Goal: Book appointment/travel/reservation

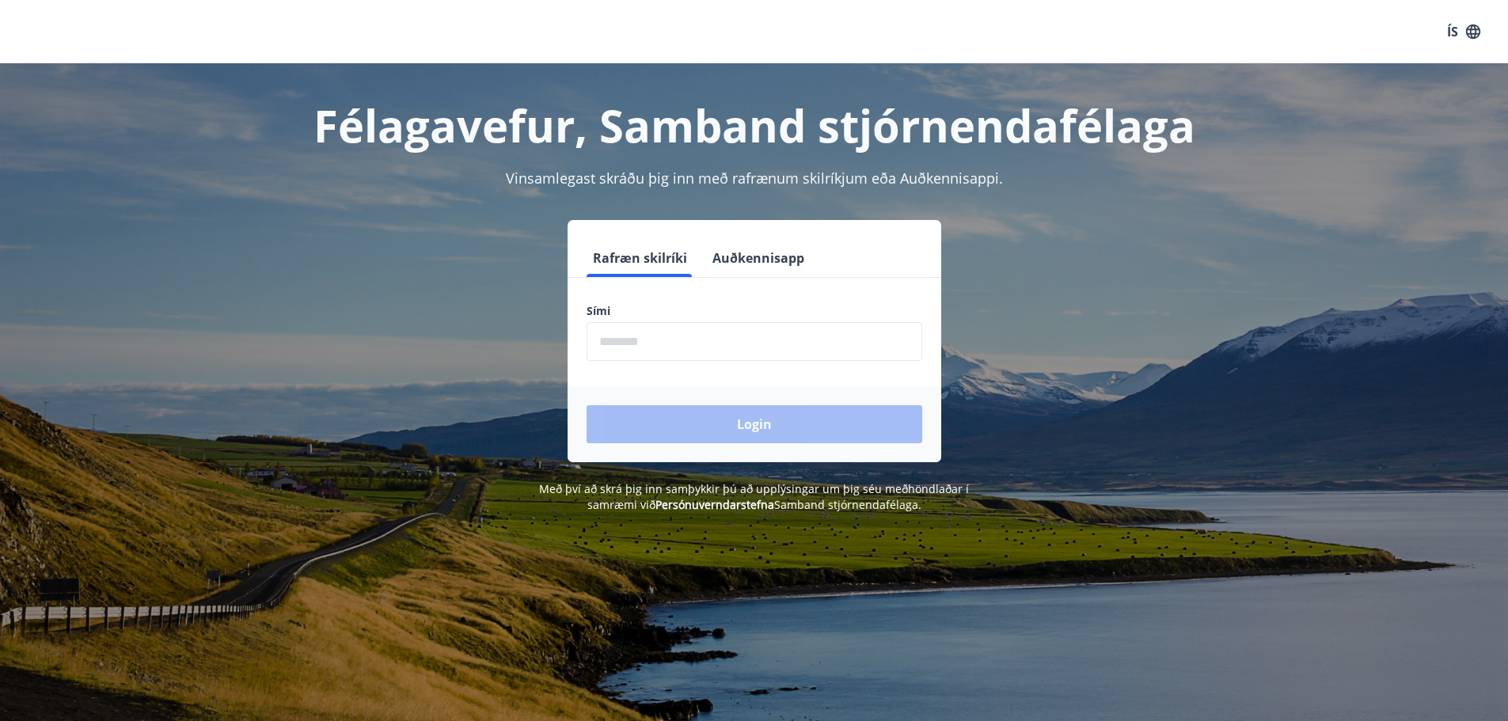
click at [718, 336] on input "phone" at bounding box center [755, 341] width 336 height 39
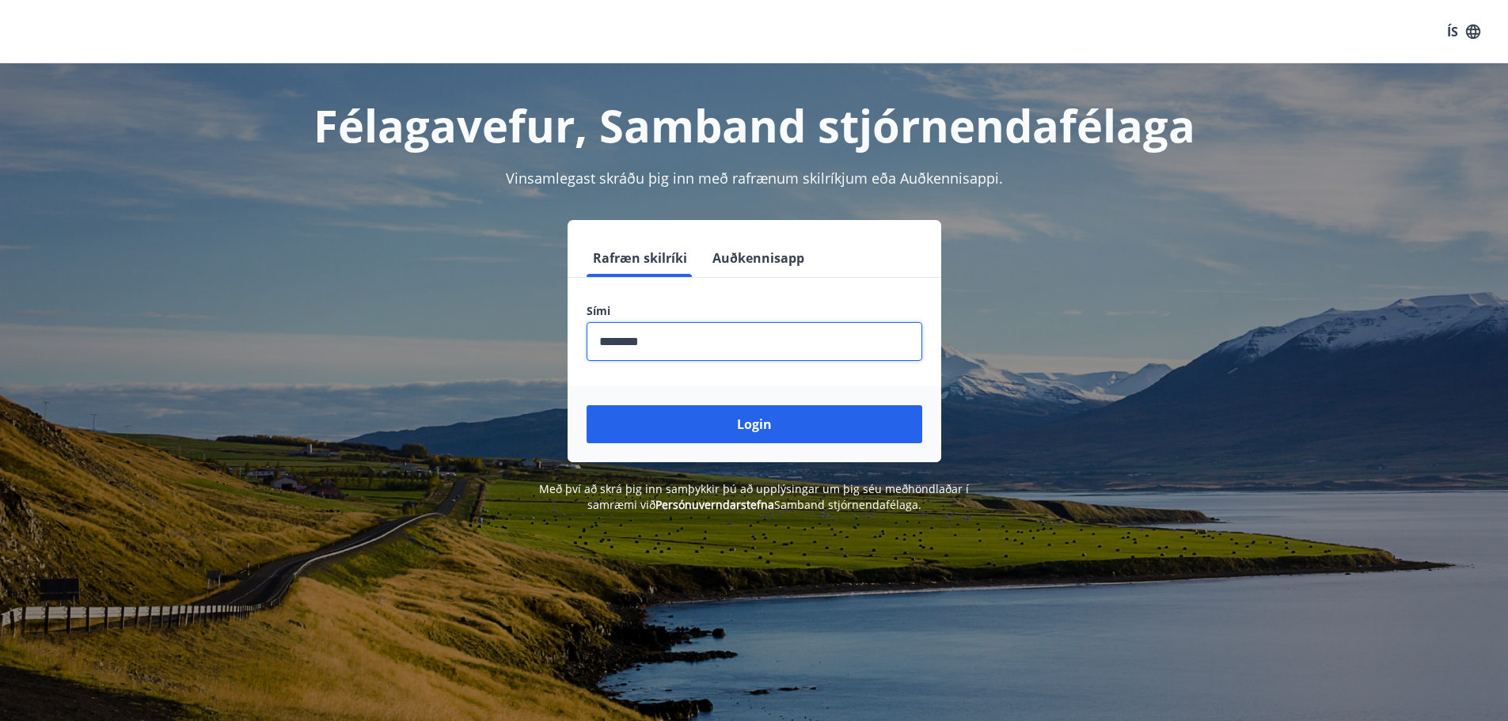
type input "********"
click at [587, 405] on button "Login" at bounding box center [755, 424] width 336 height 38
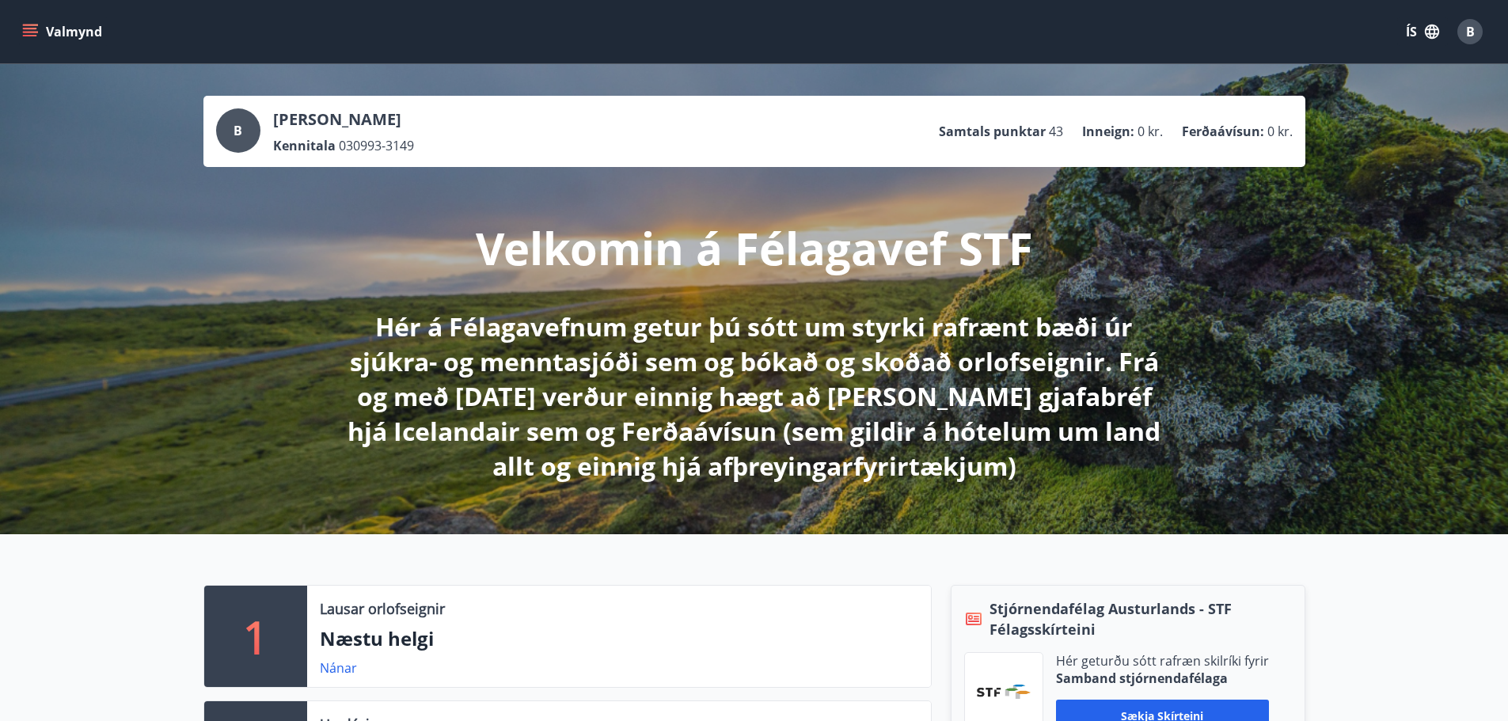
click at [46, 39] on button "Valmynd" at bounding box center [63, 31] width 89 height 28
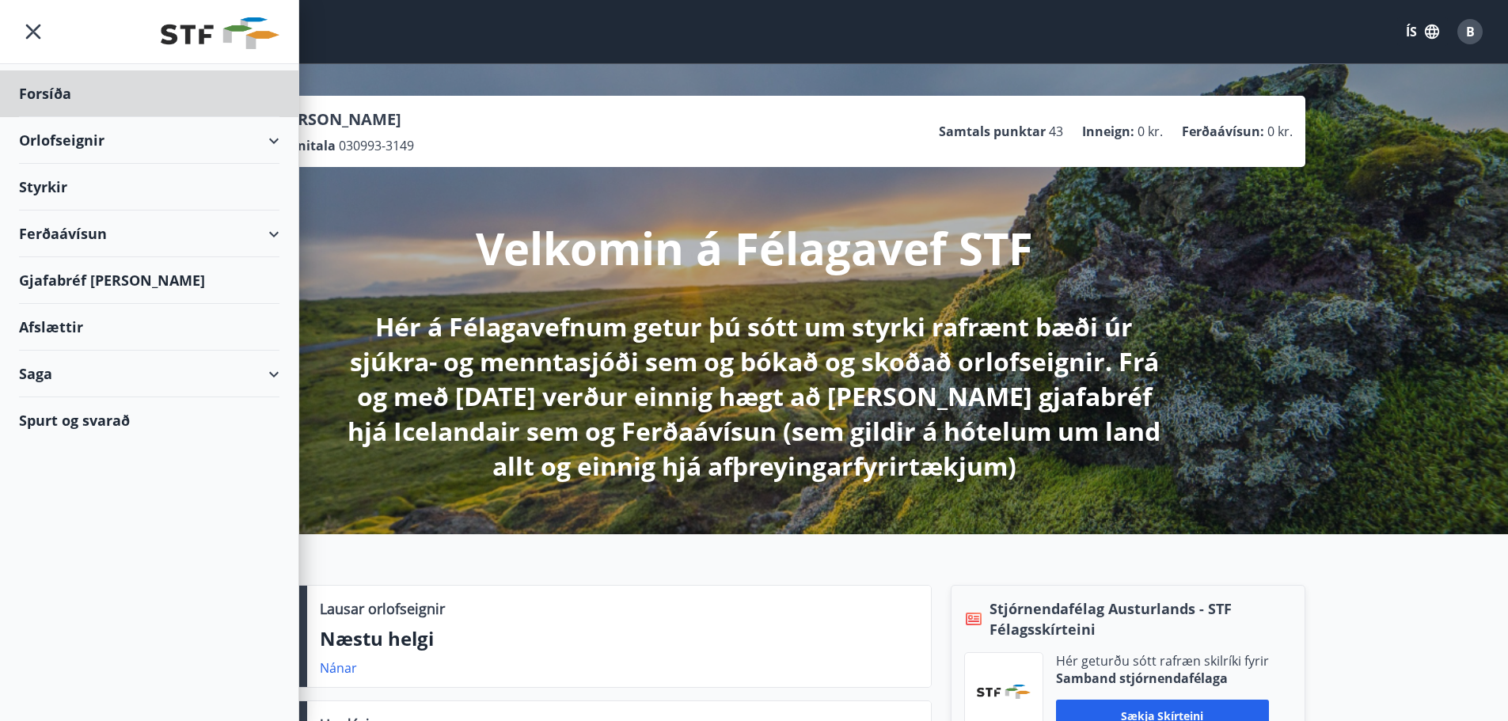
click at [188, 117] on div "Styrkir" at bounding box center [149, 93] width 260 height 47
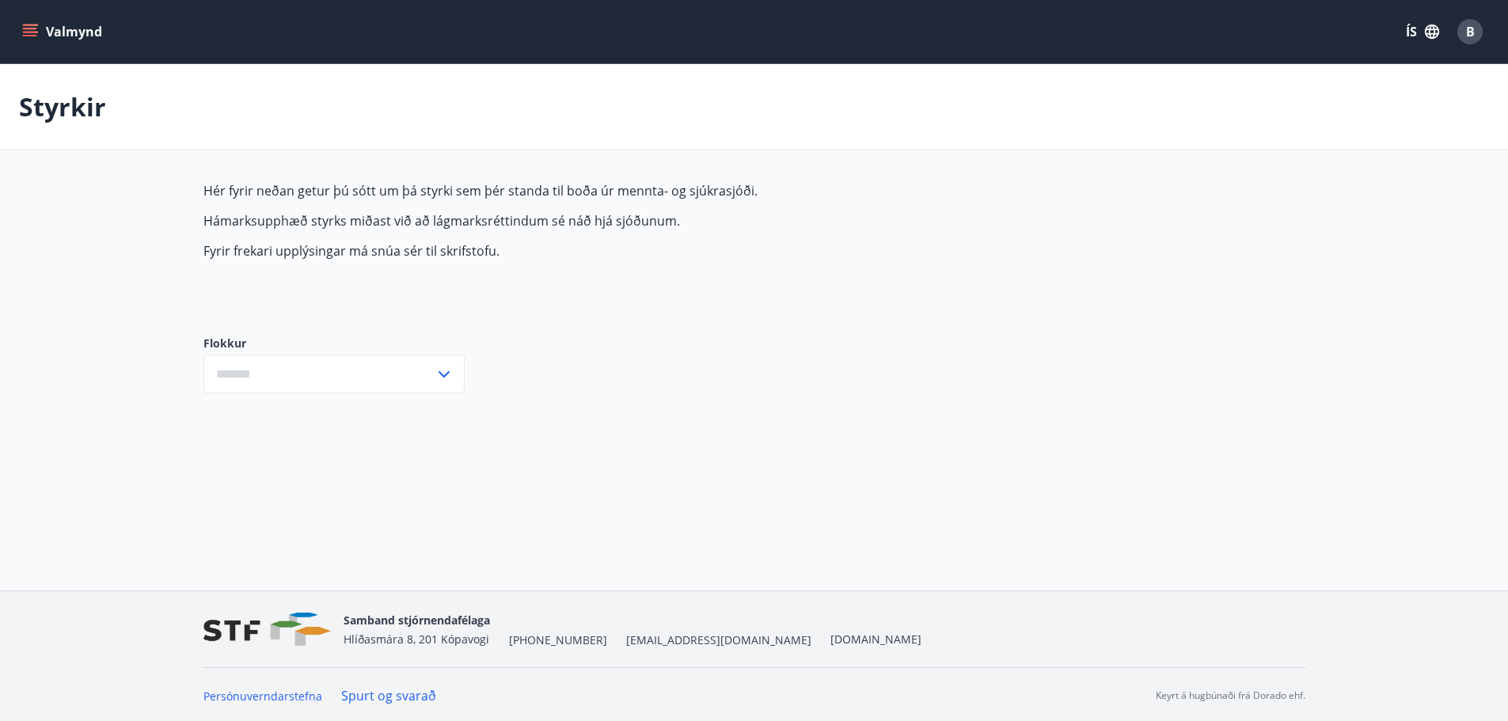
type input "***"
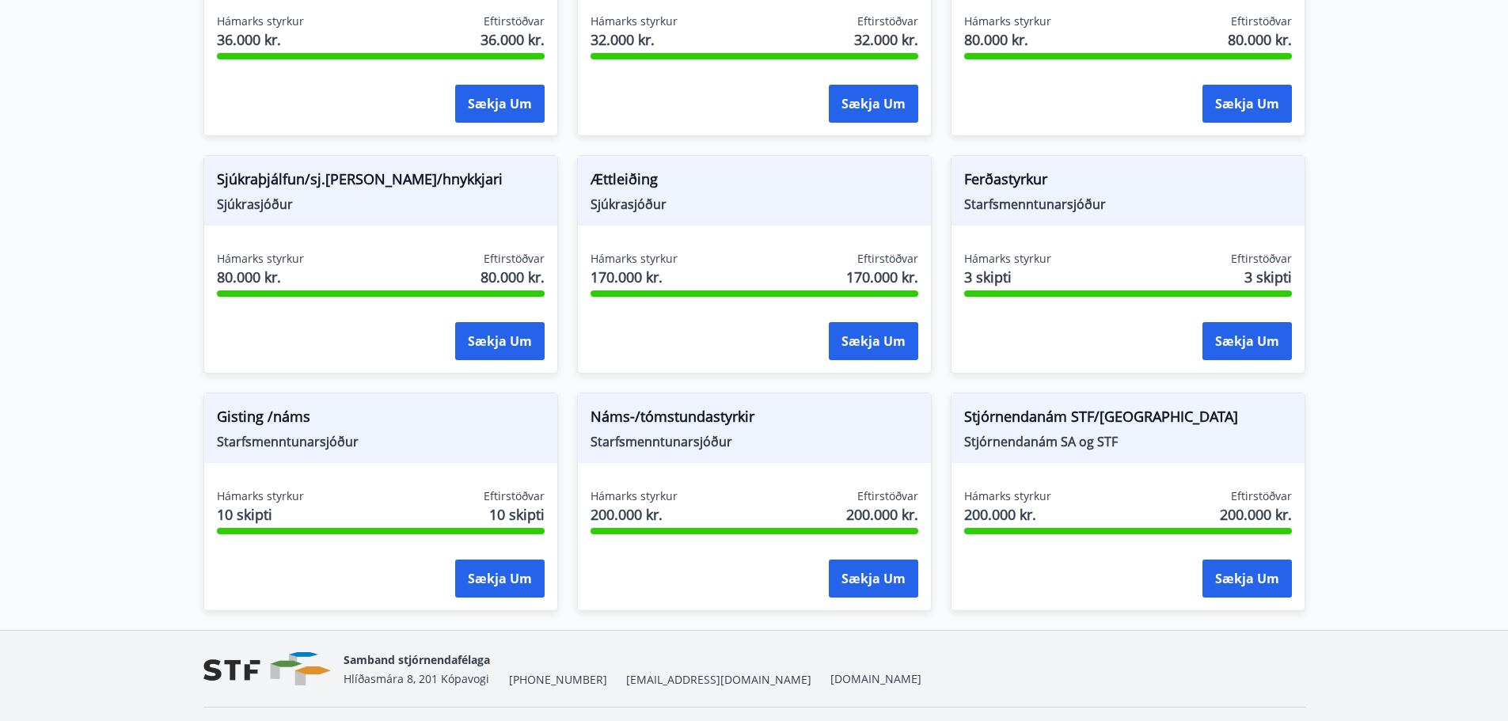
scroll to position [1255, 0]
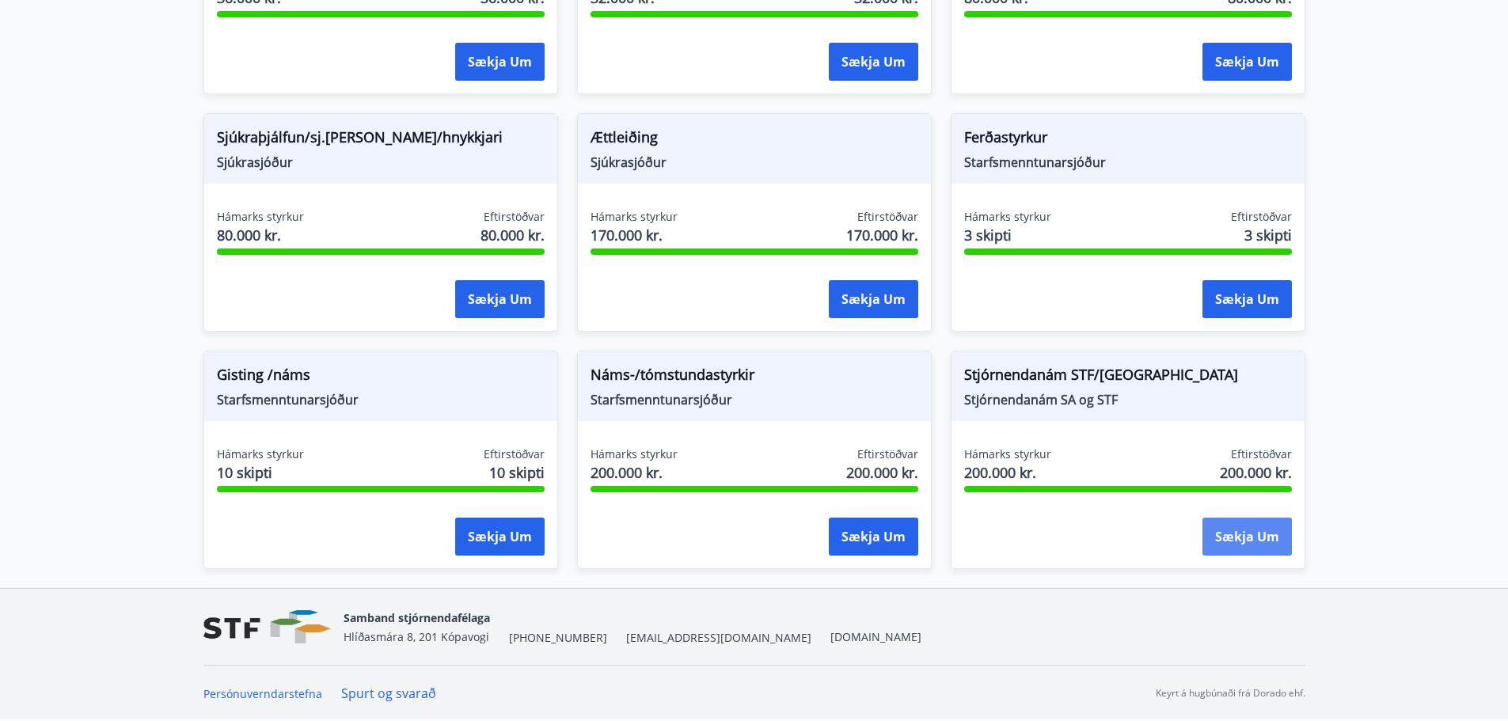
click at [1249, 522] on button "Sækja um" at bounding box center [1246, 537] width 89 height 38
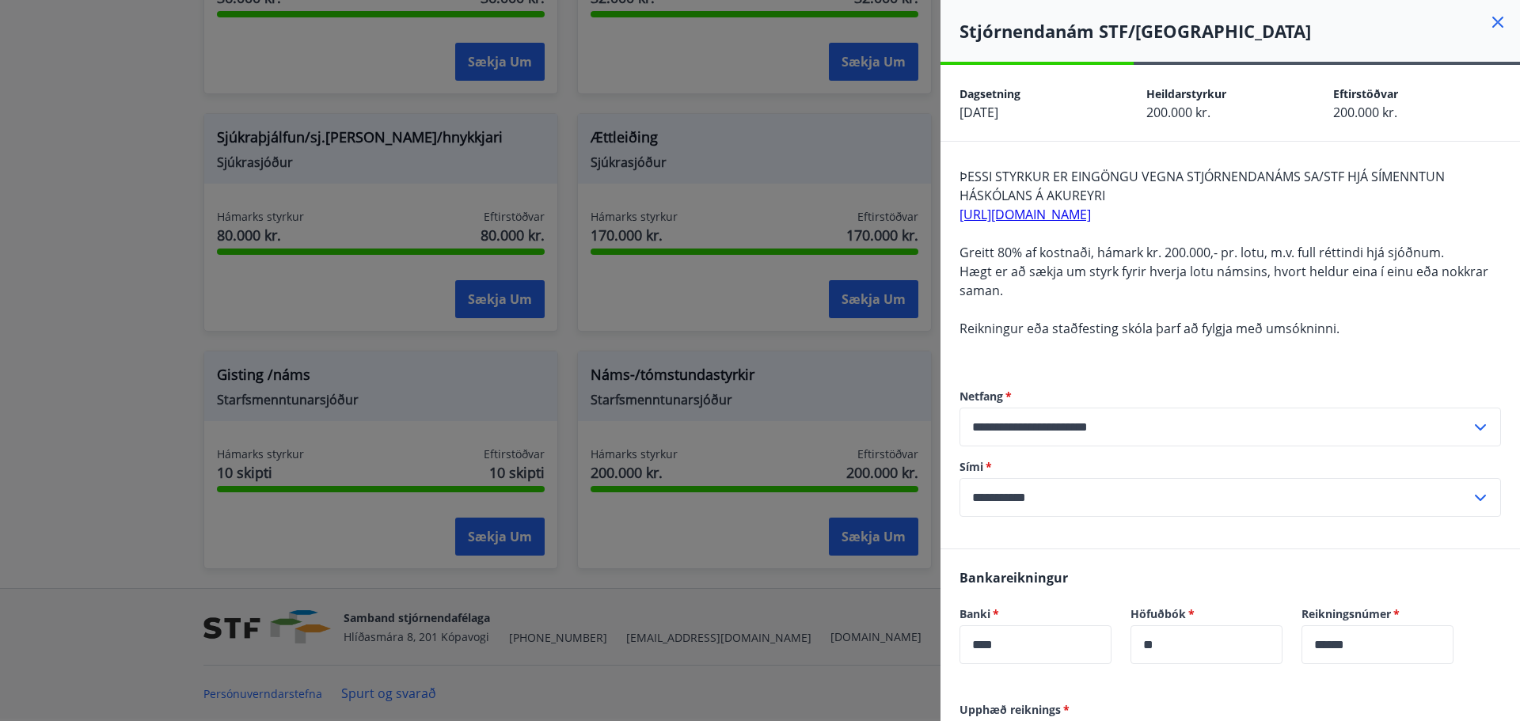
click at [1488, 26] on icon at bounding box center [1497, 22] width 19 height 19
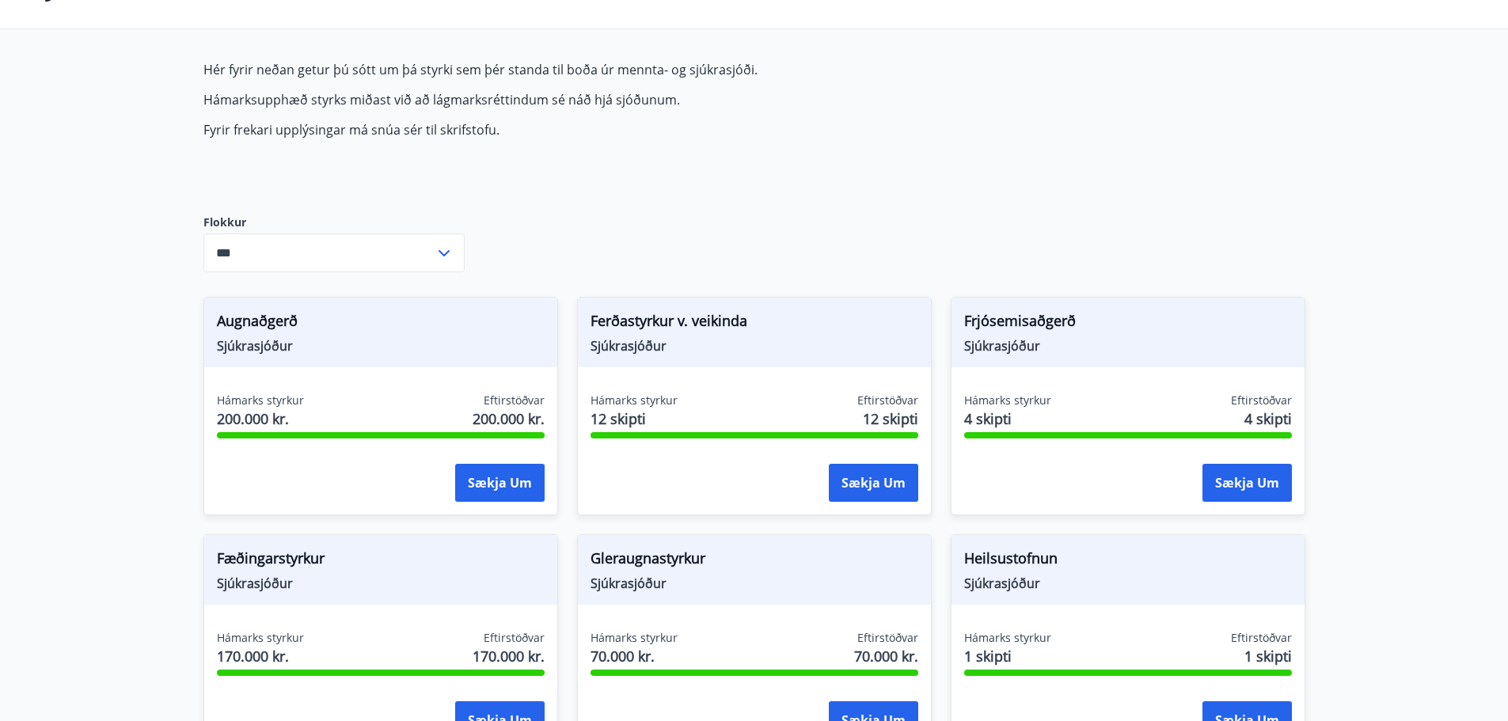
scroll to position [0, 0]
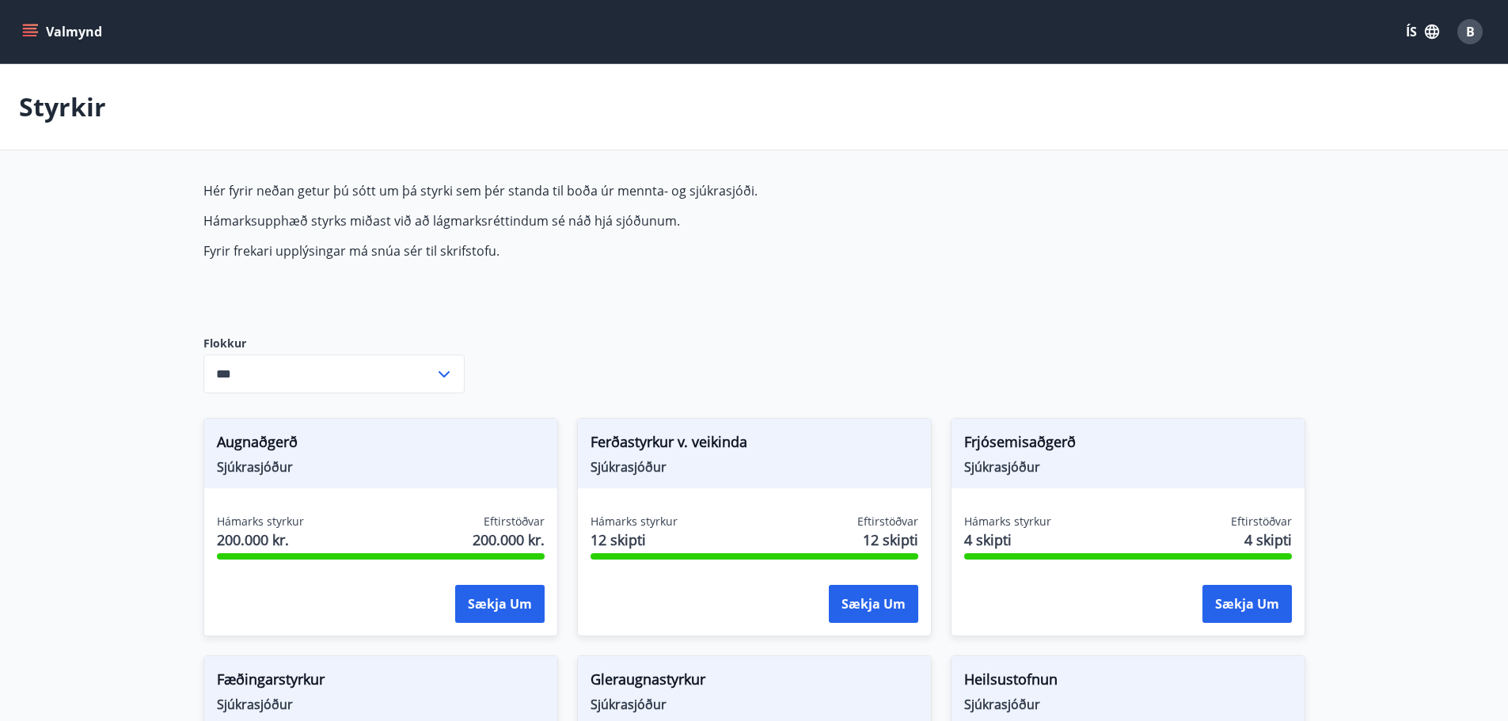
click at [51, 28] on button "Valmynd" at bounding box center [63, 31] width 89 height 28
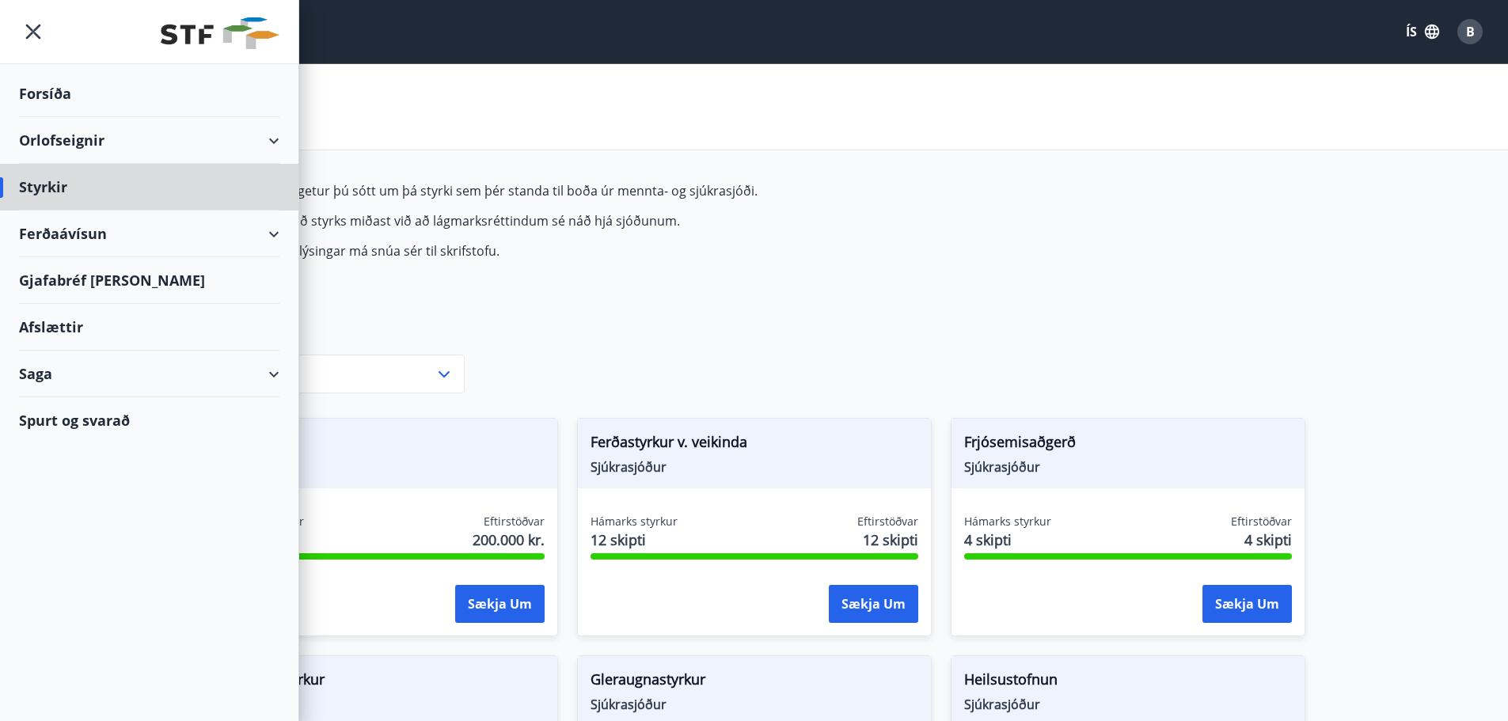
click at [51, 101] on div "Forsíða" at bounding box center [149, 93] width 260 height 47
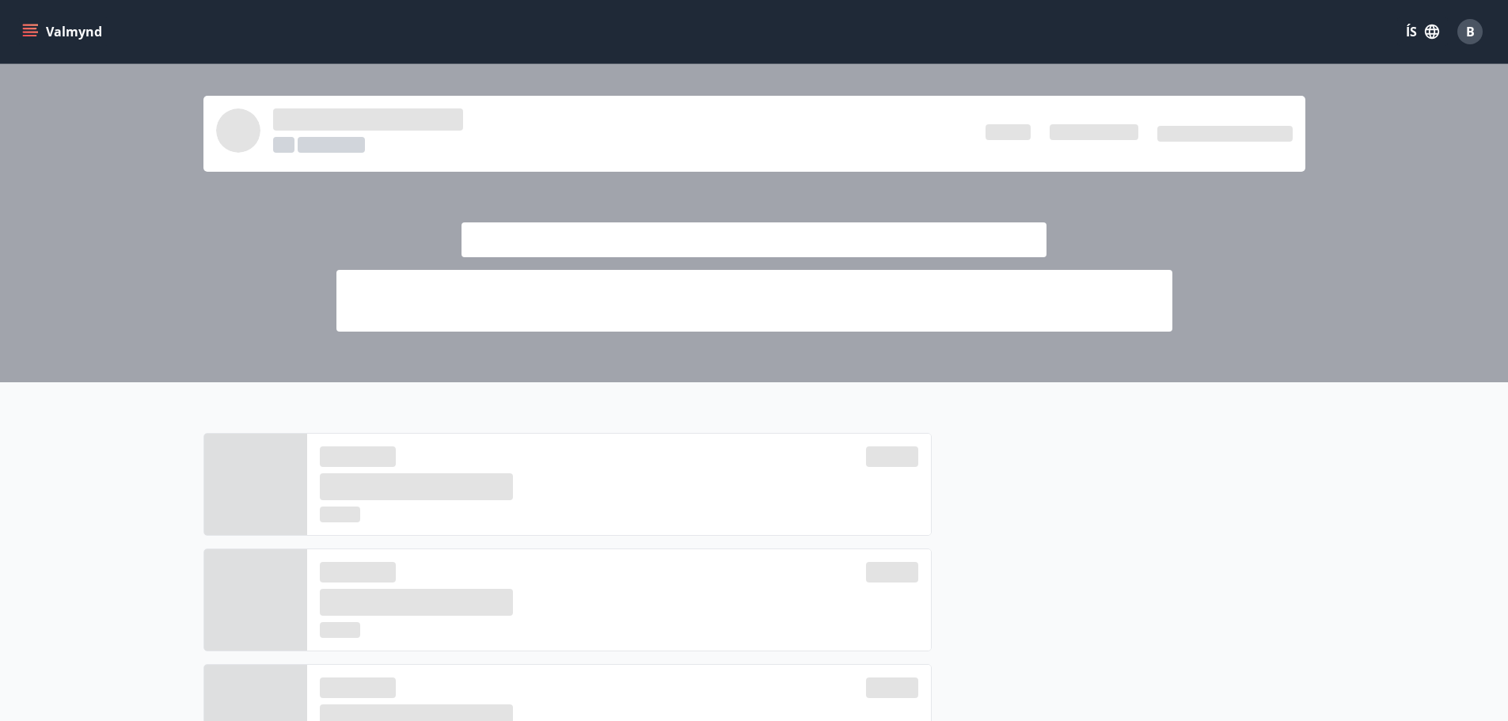
click at [1471, 42] on div "B" at bounding box center [1469, 31] width 25 height 25
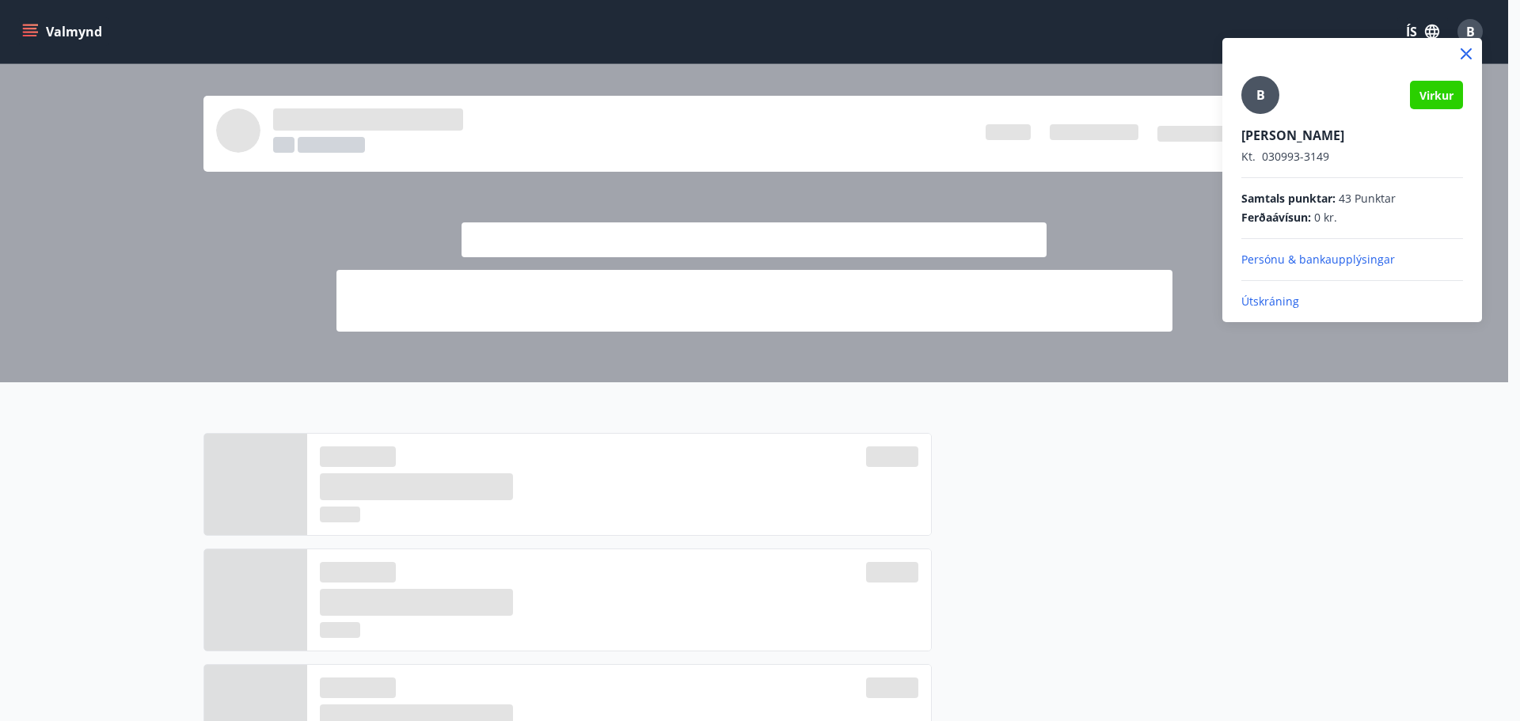
click at [1471, 42] on div at bounding box center [1352, 54] width 260 height 32
click at [1468, 342] on div at bounding box center [760, 360] width 1520 height 721
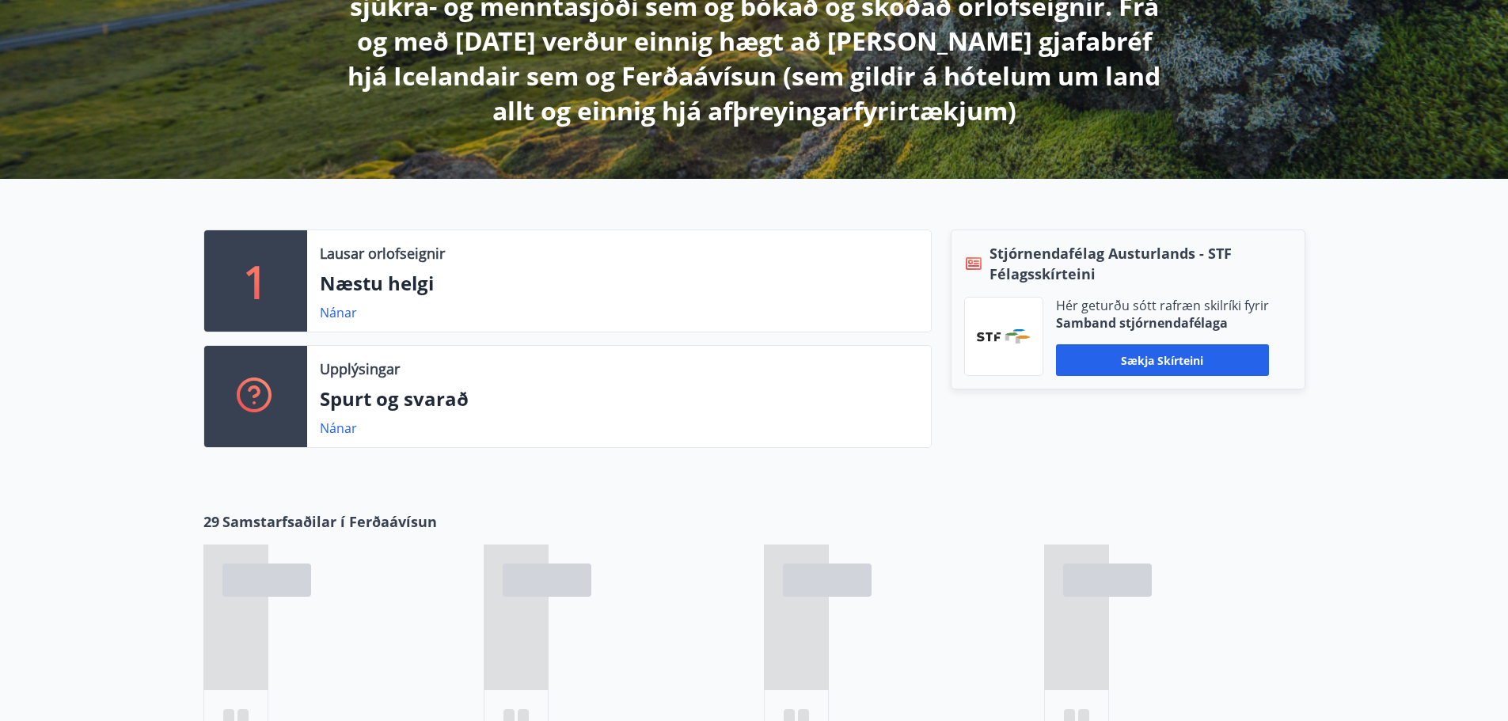
scroll to position [310, 0]
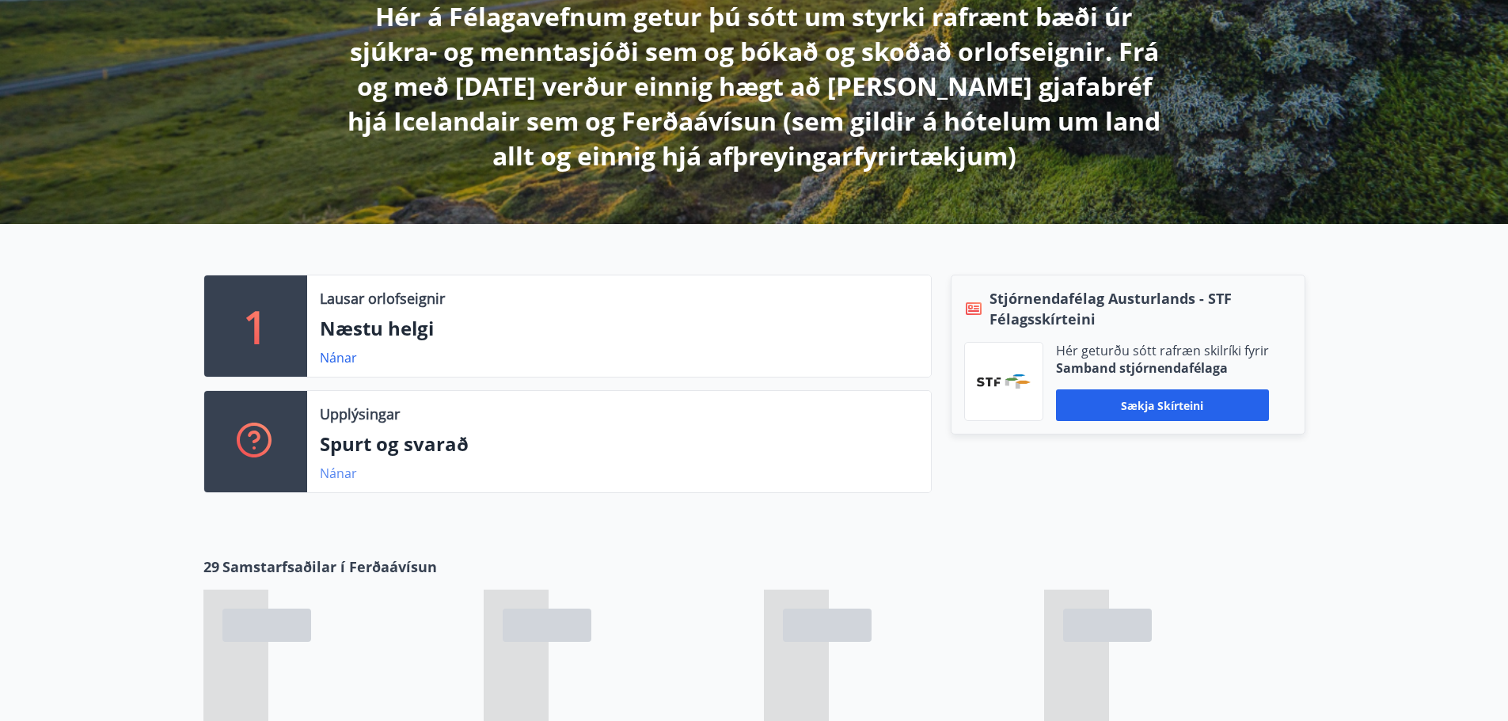
click at [332, 469] on link "Nánar" at bounding box center [338, 473] width 37 height 17
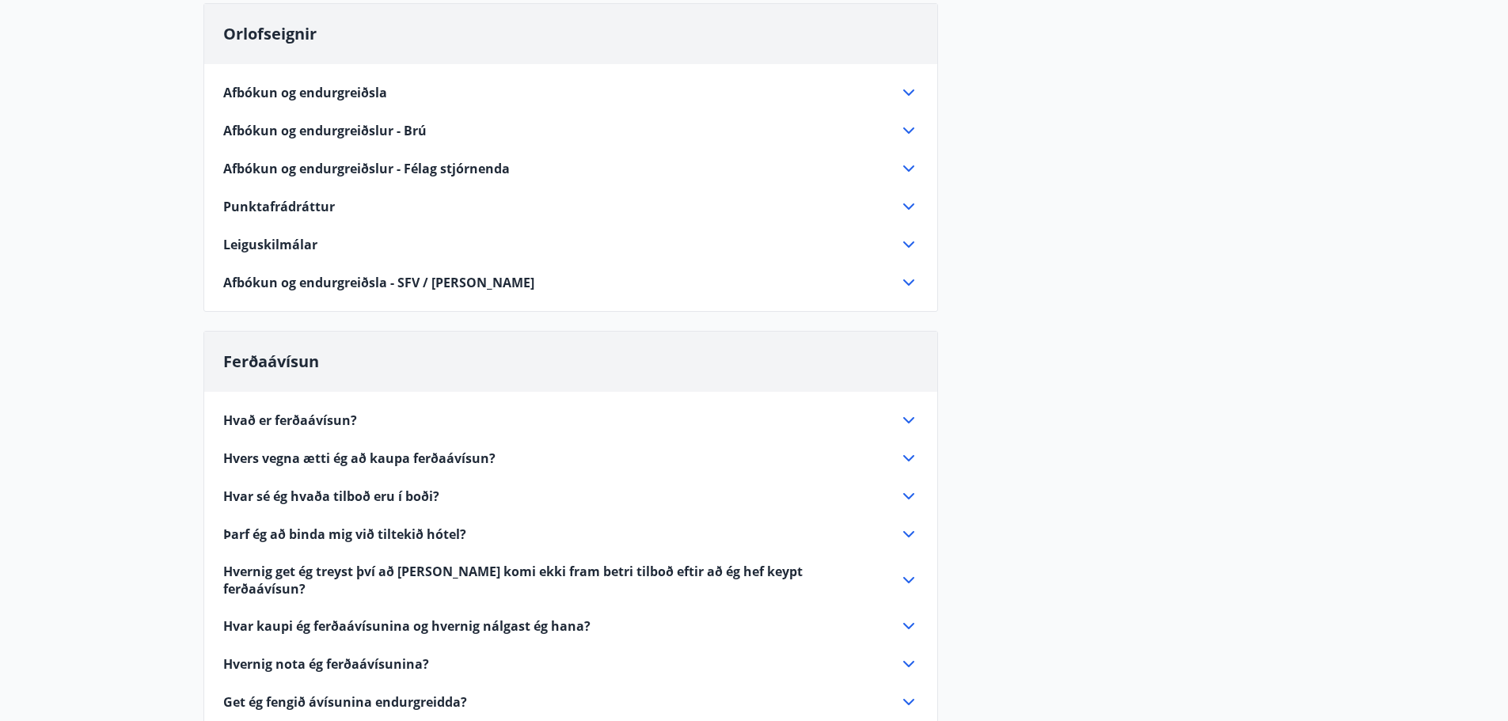
scroll to position [158, 0]
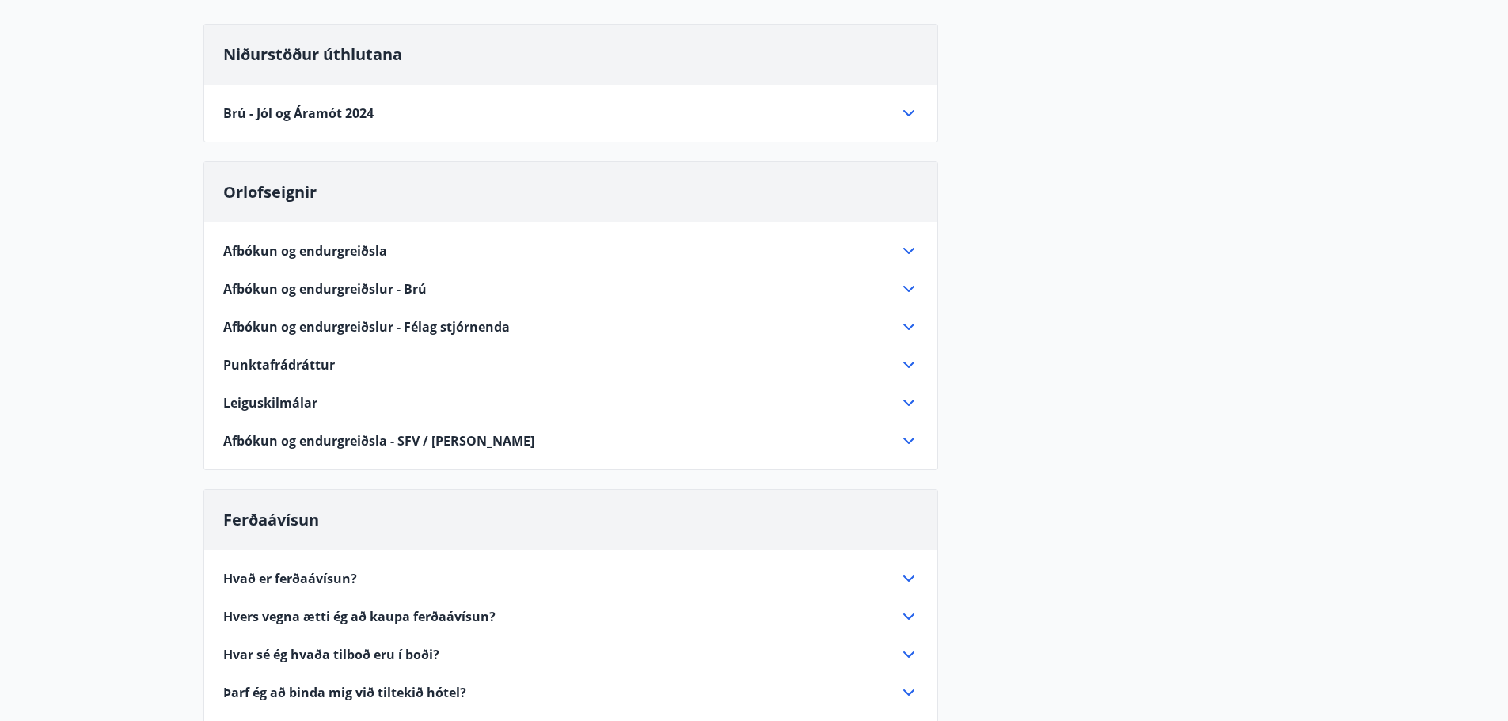
click at [910, 581] on icon at bounding box center [908, 578] width 19 height 19
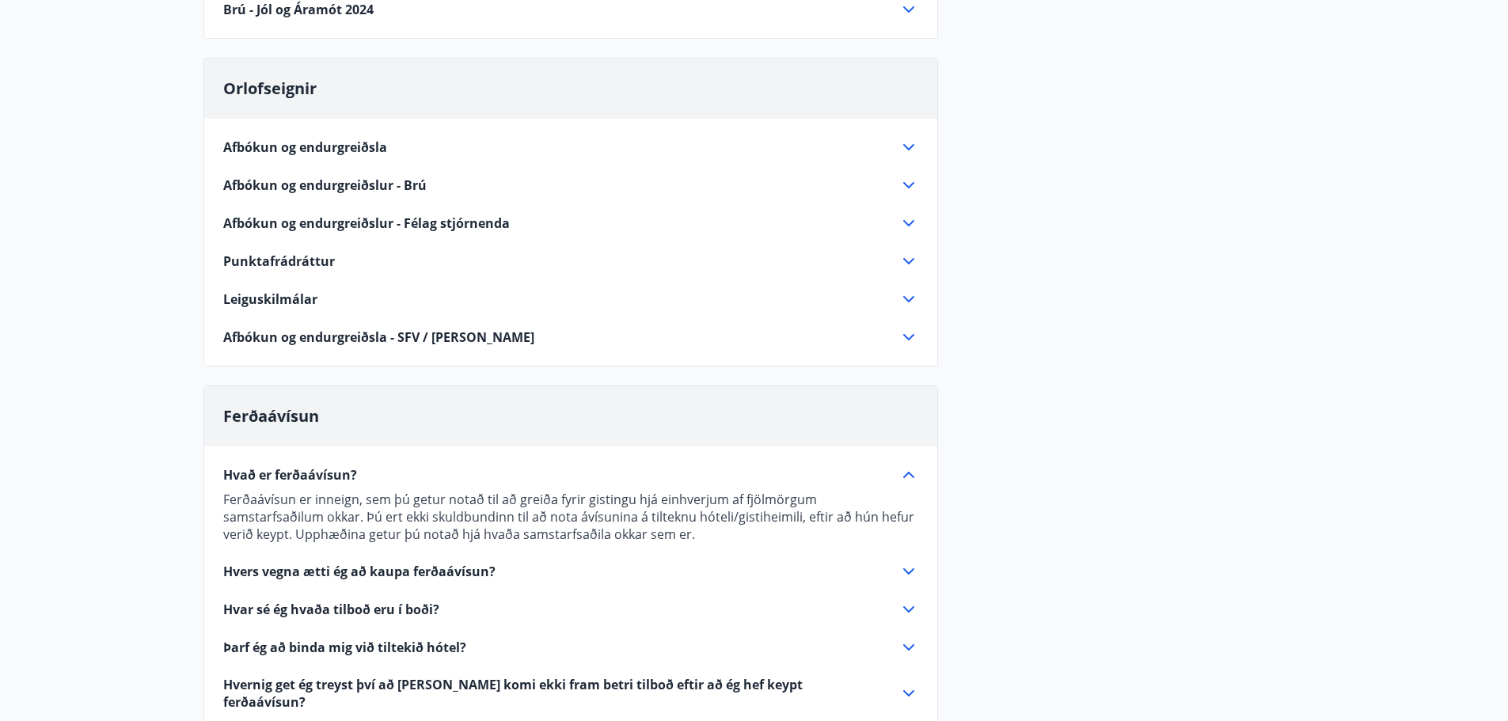
scroll to position [317, 0]
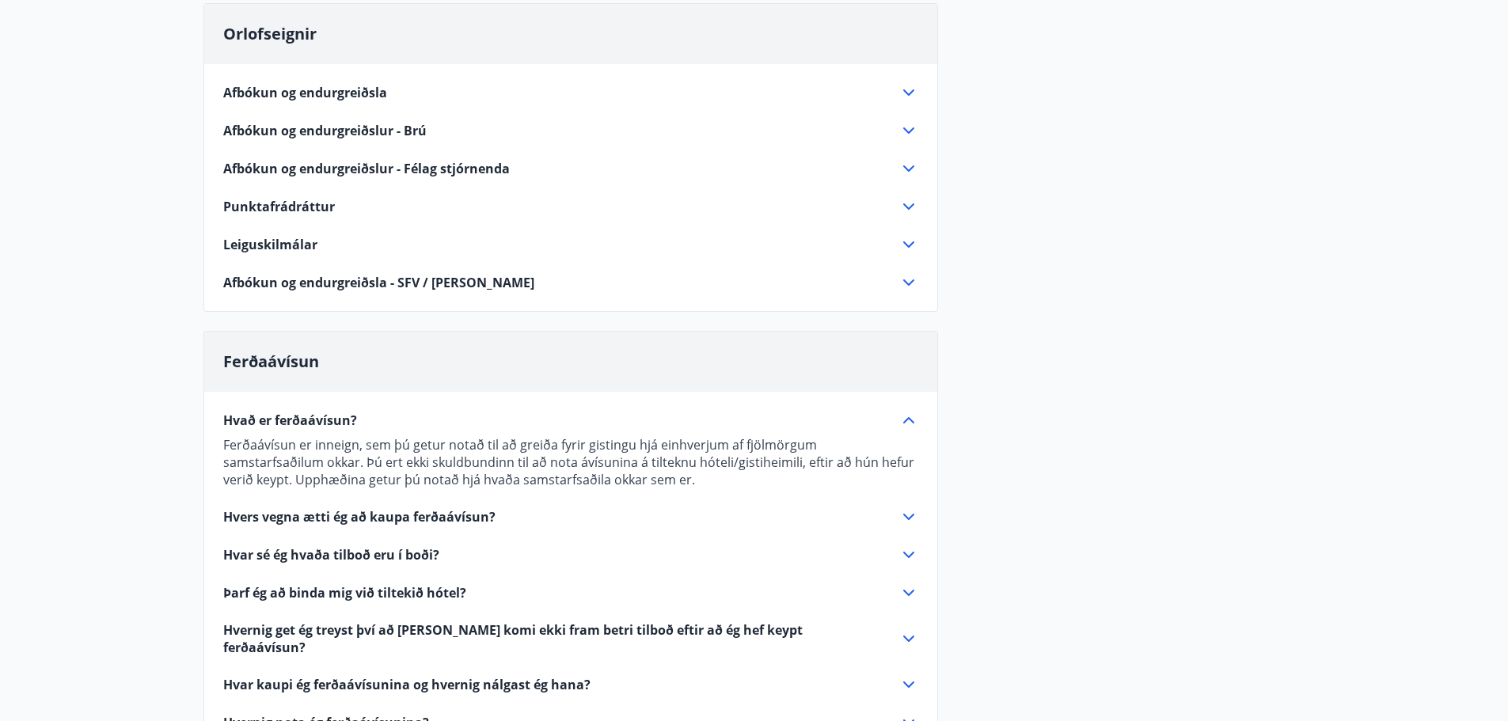
click at [903, 516] on icon at bounding box center [908, 516] width 19 height 19
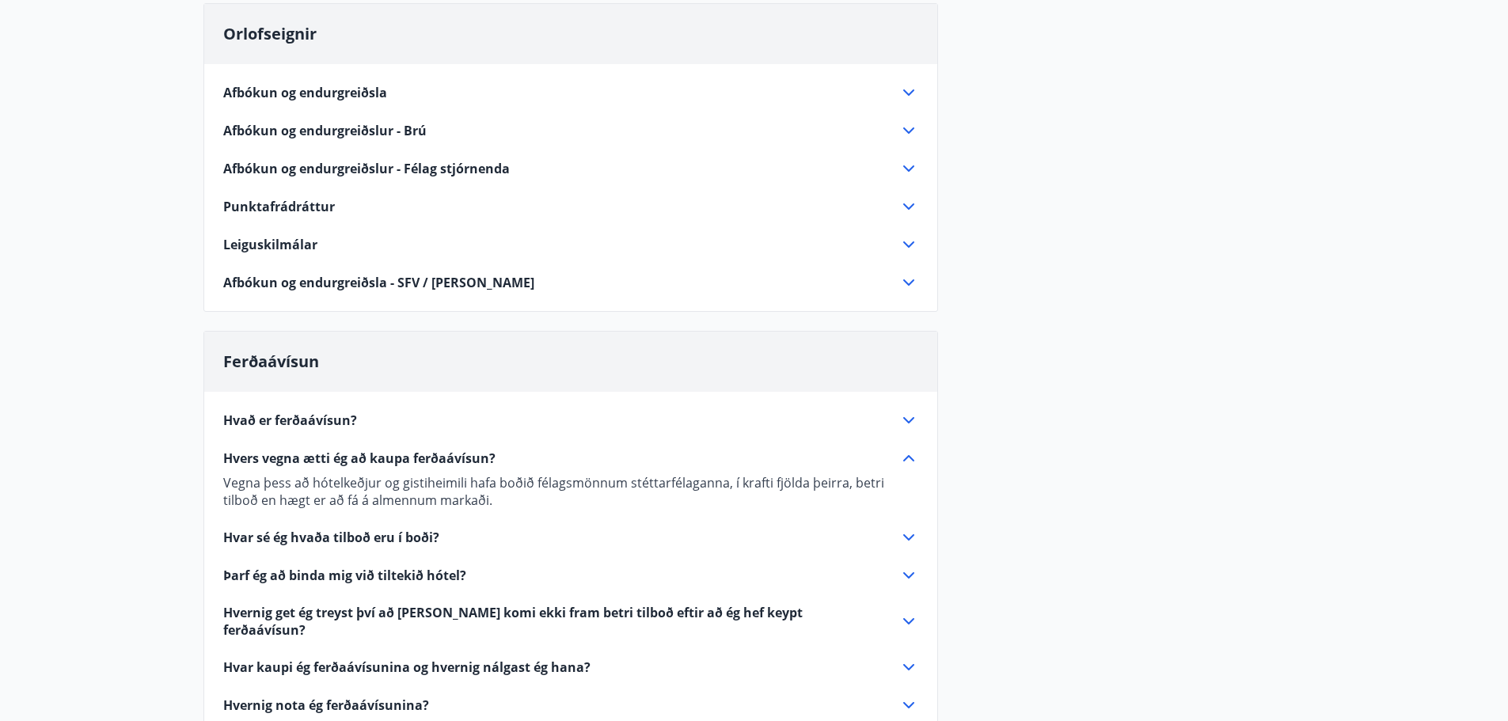
click at [898, 535] on div "Hvar sé ég hvaða tilboð eru í boði?" at bounding box center [561, 537] width 676 height 17
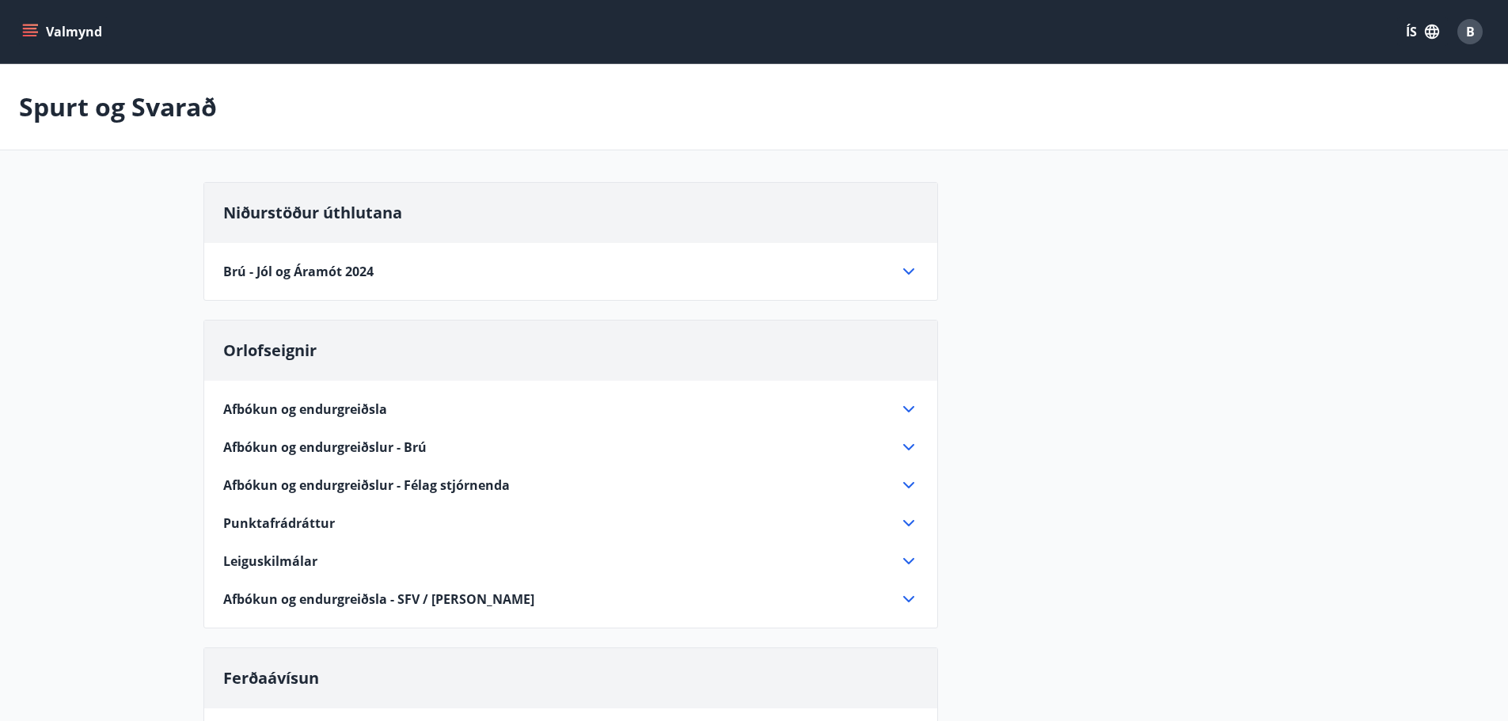
scroll to position [475, 0]
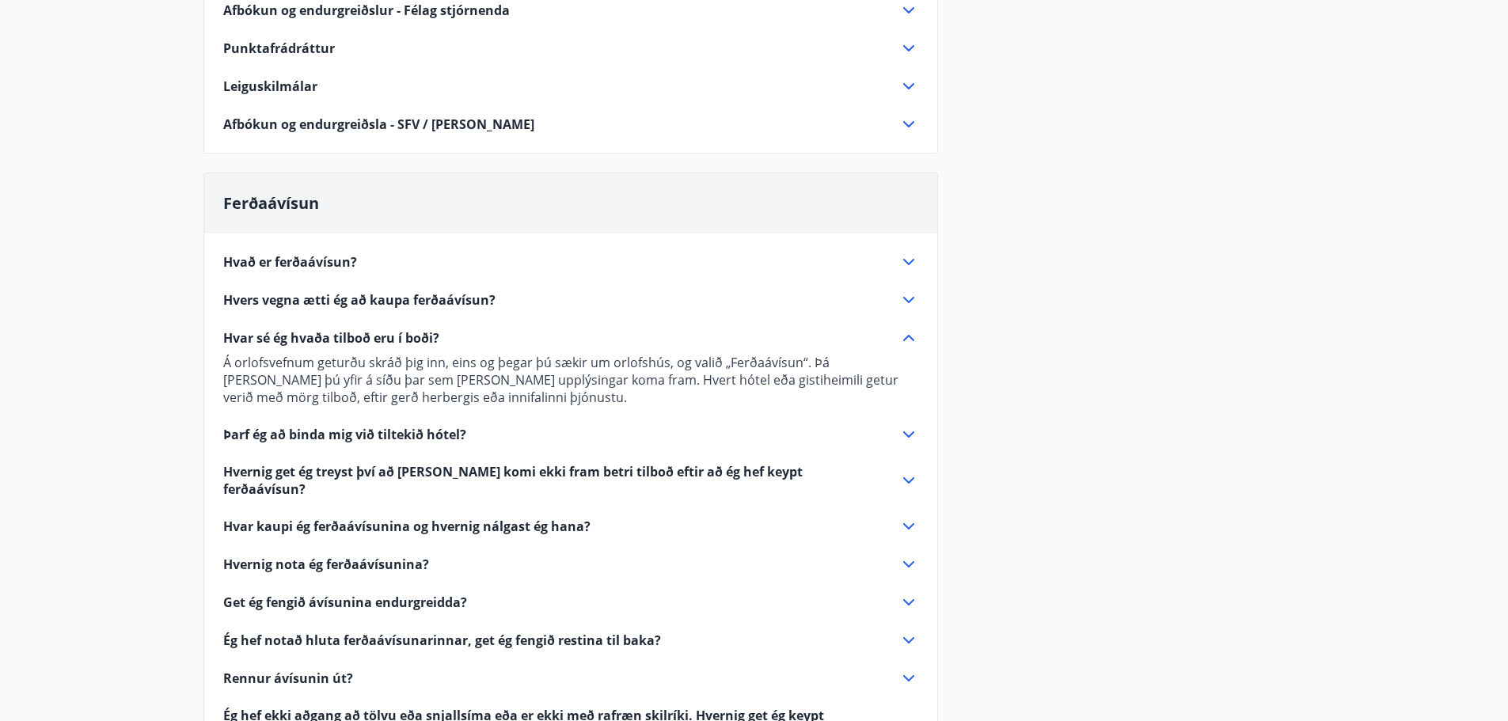
click at [467, 435] on div "Þarf ég að binda mig við tiltekið hótel?" at bounding box center [561, 434] width 676 height 17
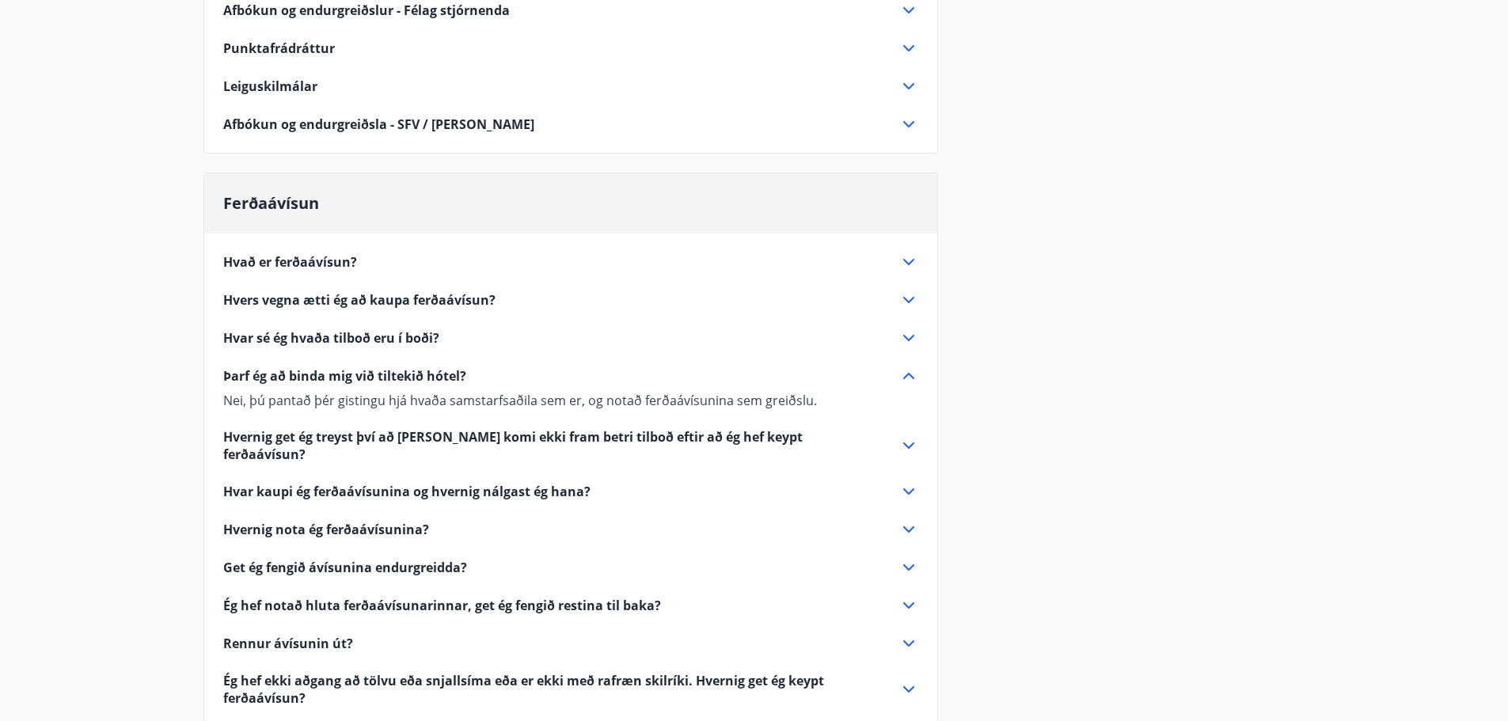
click at [908, 442] on icon at bounding box center [908, 445] width 11 height 6
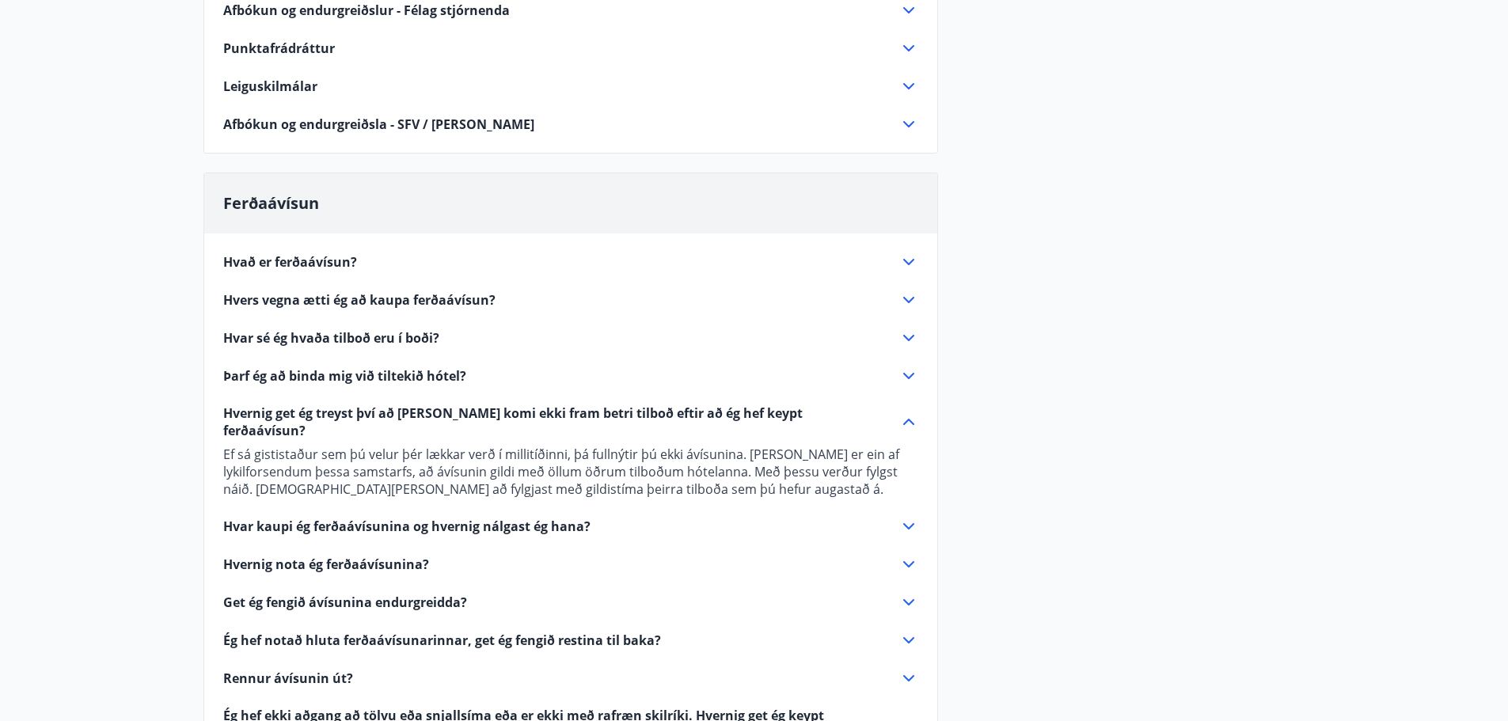
click at [905, 555] on icon at bounding box center [908, 564] width 19 height 19
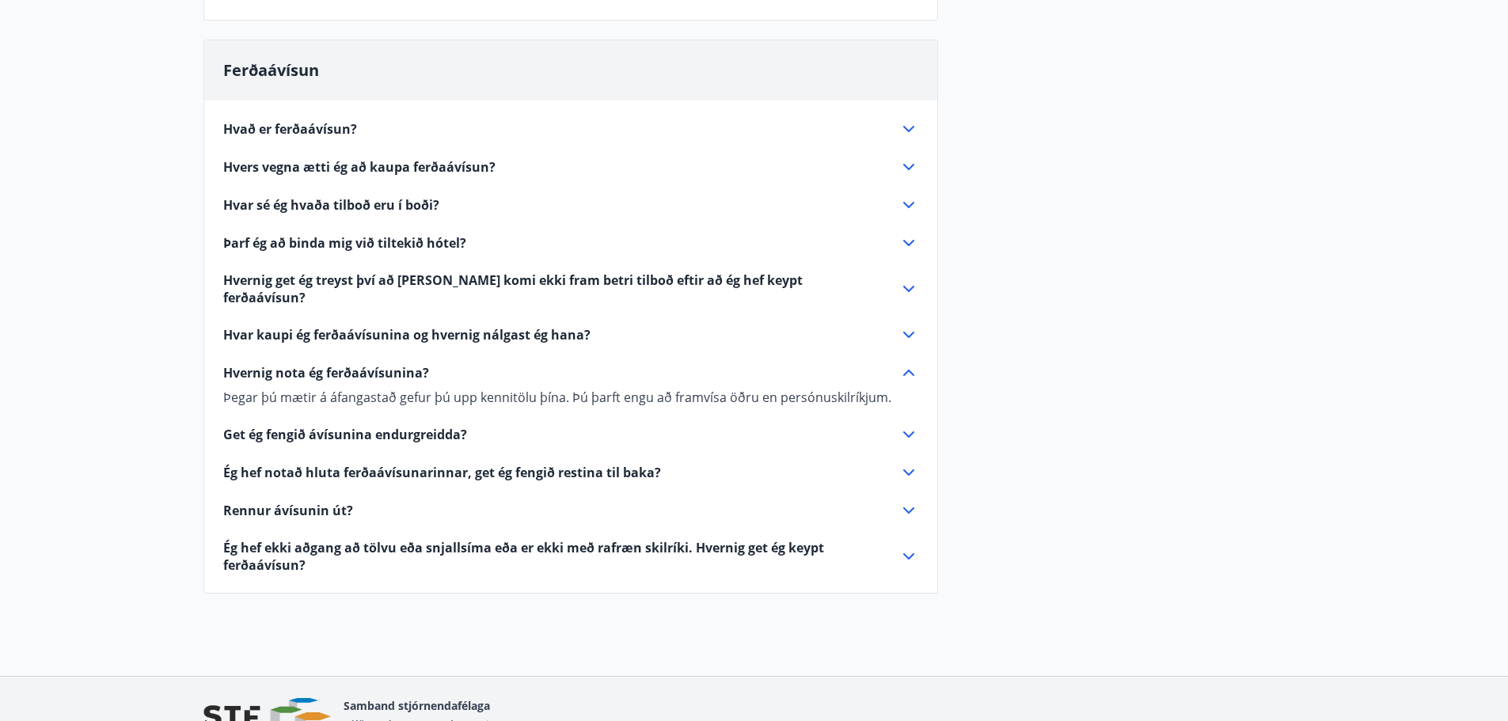
scroll to position [633, 0]
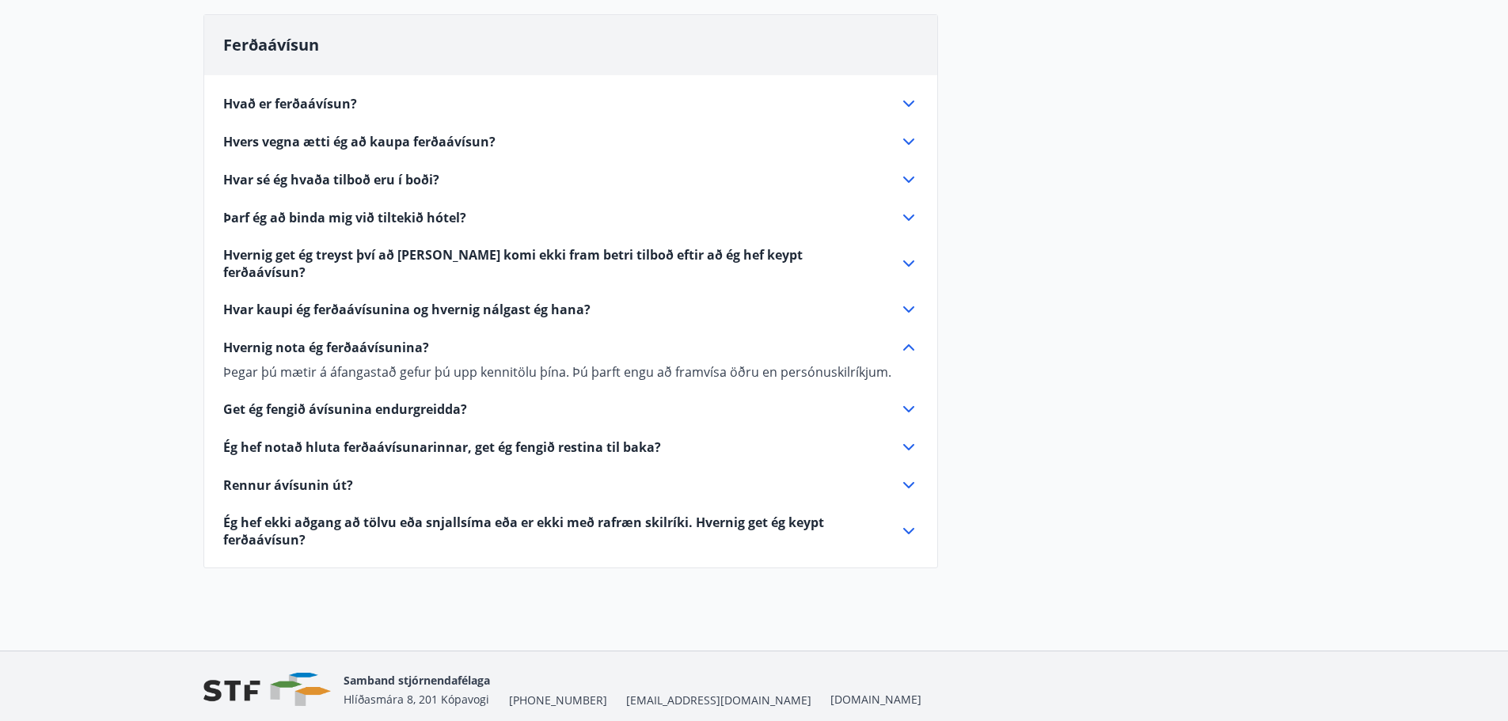
click at [908, 476] on icon at bounding box center [908, 485] width 19 height 19
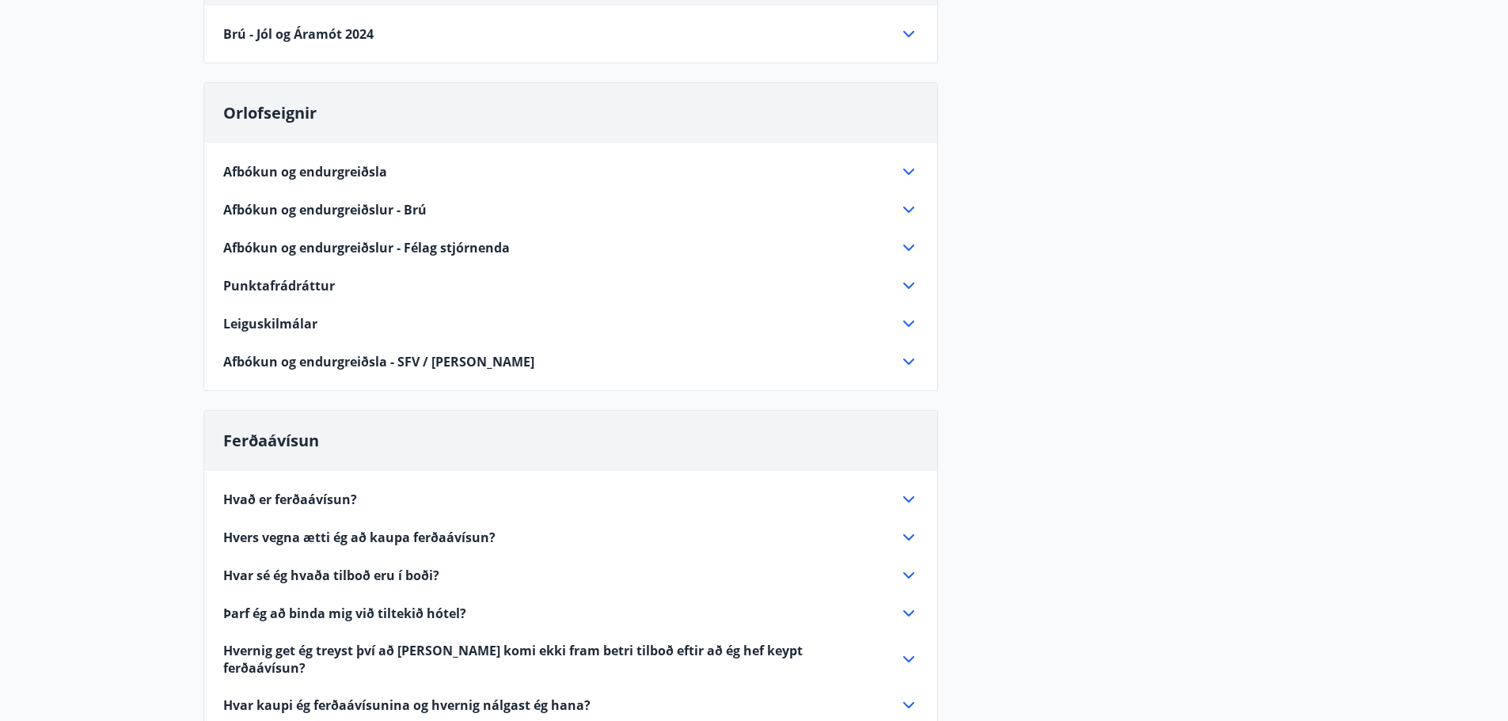
scroll to position [0, 0]
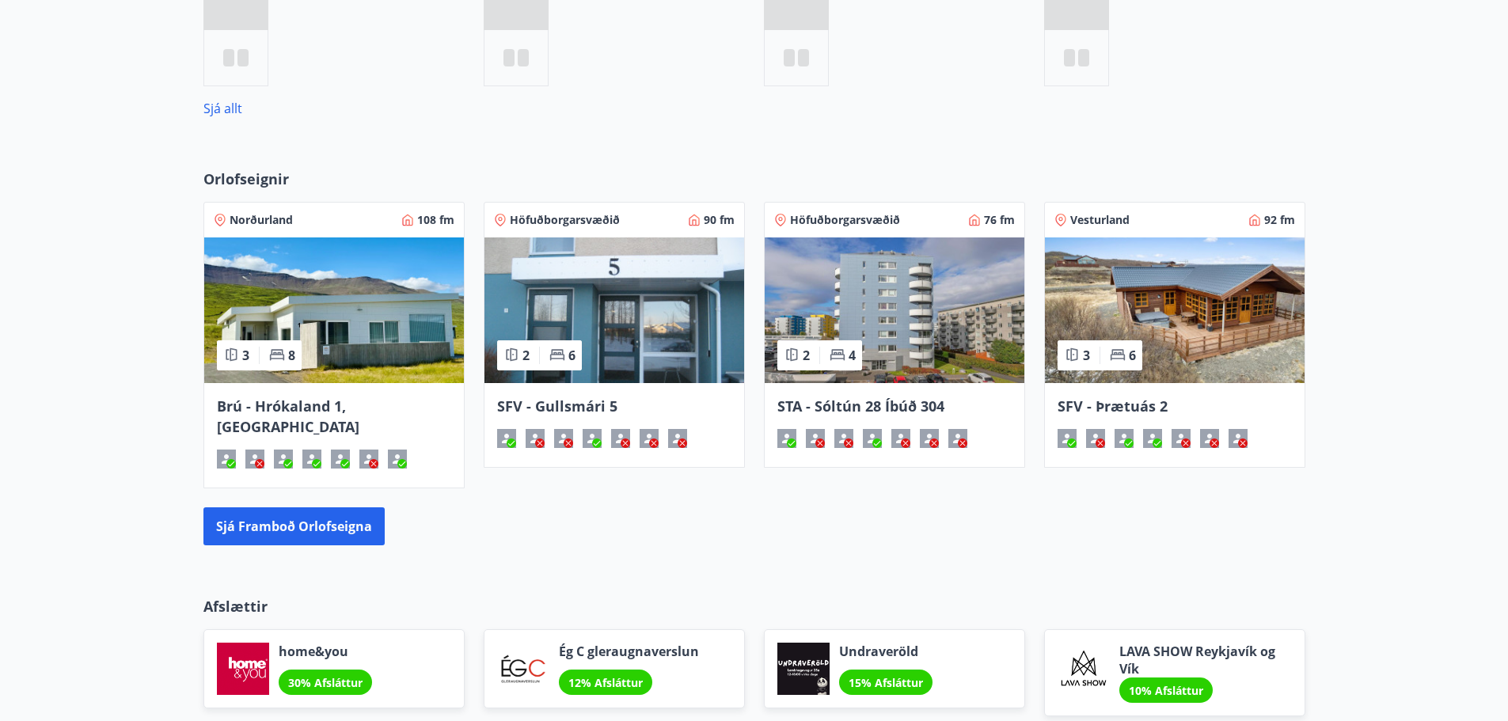
scroll to position [1016, 0]
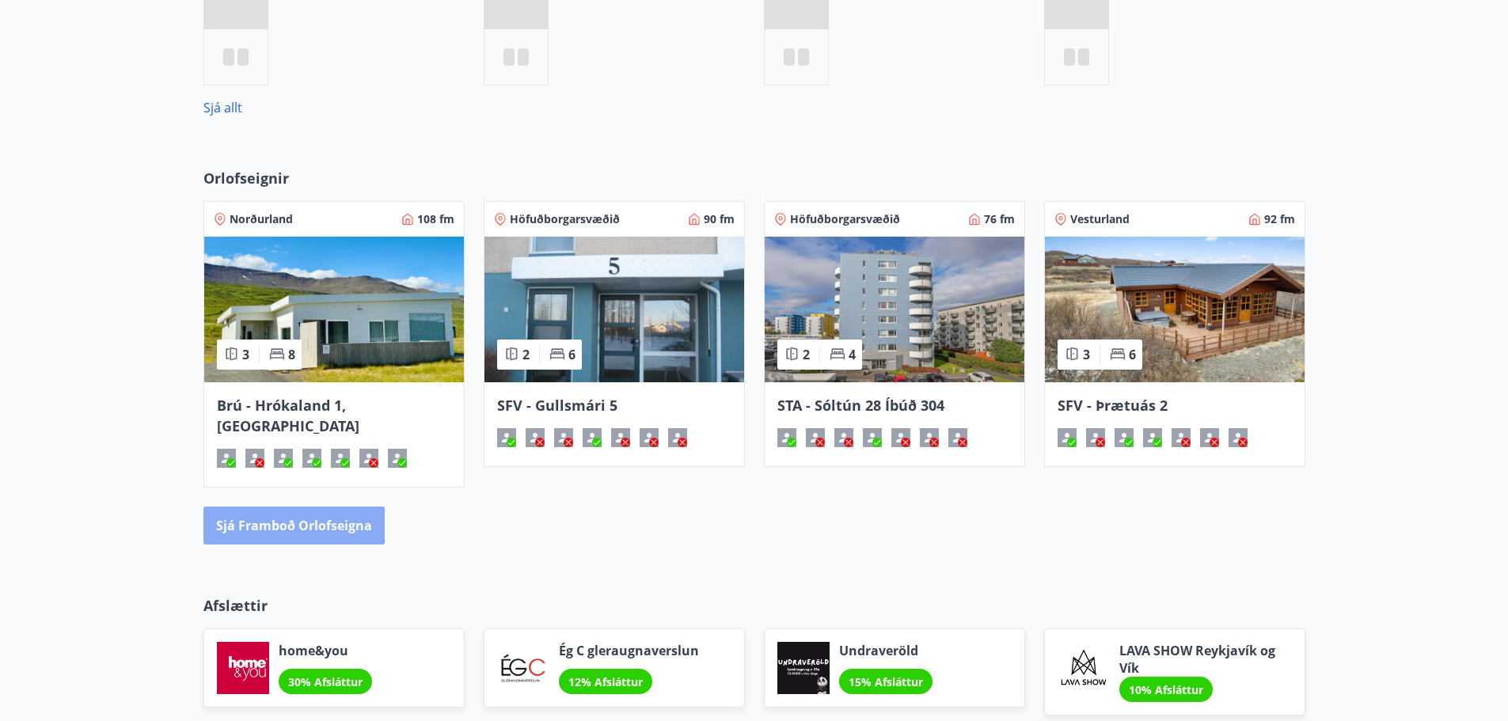
drag, startPoint x: 280, startPoint y: 503, endPoint x: 254, endPoint y: 504, distance: 26.1
click at [254, 507] on button "Sjá framboð orlofseigna" at bounding box center [293, 526] width 181 height 38
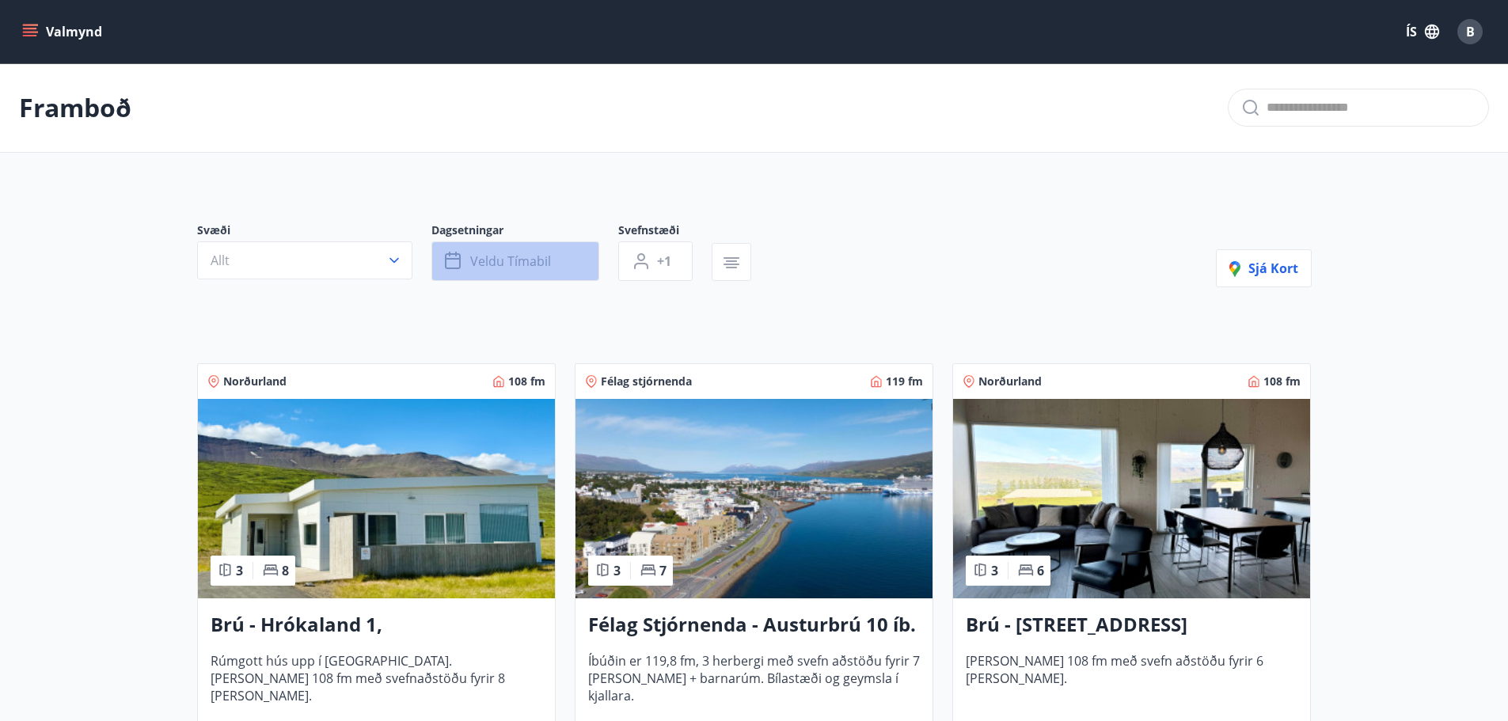
click at [538, 262] on span "Veldu tímabil" at bounding box center [510, 261] width 81 height 17
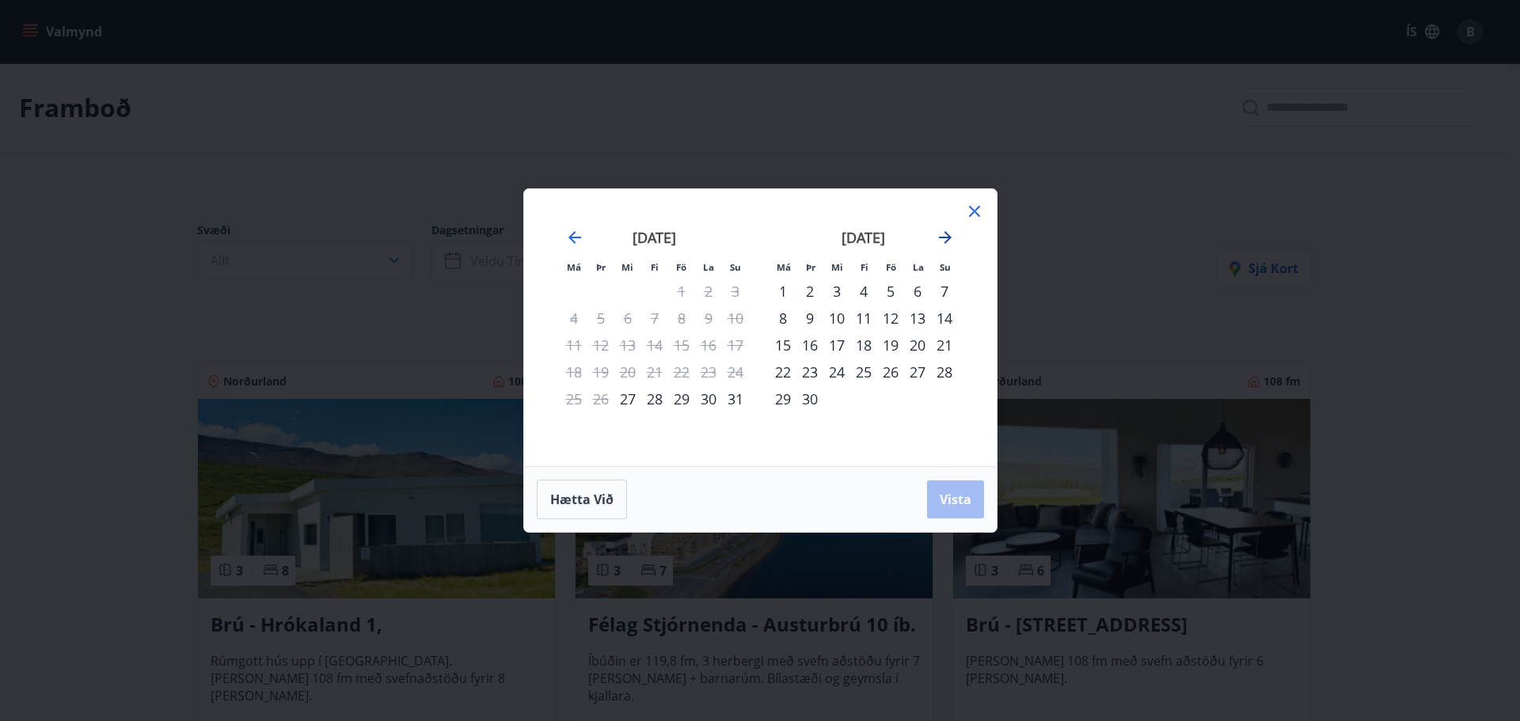
click at [940, 236] on icon "Move forward to switch to the next month." at bounding box center [945, 237] width 19 height 19
click at [947, 236] on icon "Move forward to switch to the next month." at bounding box center [945, 237] width 19 height 19
click at [649, 401] on div "30" at bounding box center [654, 398] width 27 height 27
click at [944, 295] on div "2" at bounding box center [944, 291] width 27 height 27
click at [957, 498] on span "Vista" at bounding box center [956, 499] width 32 height 17
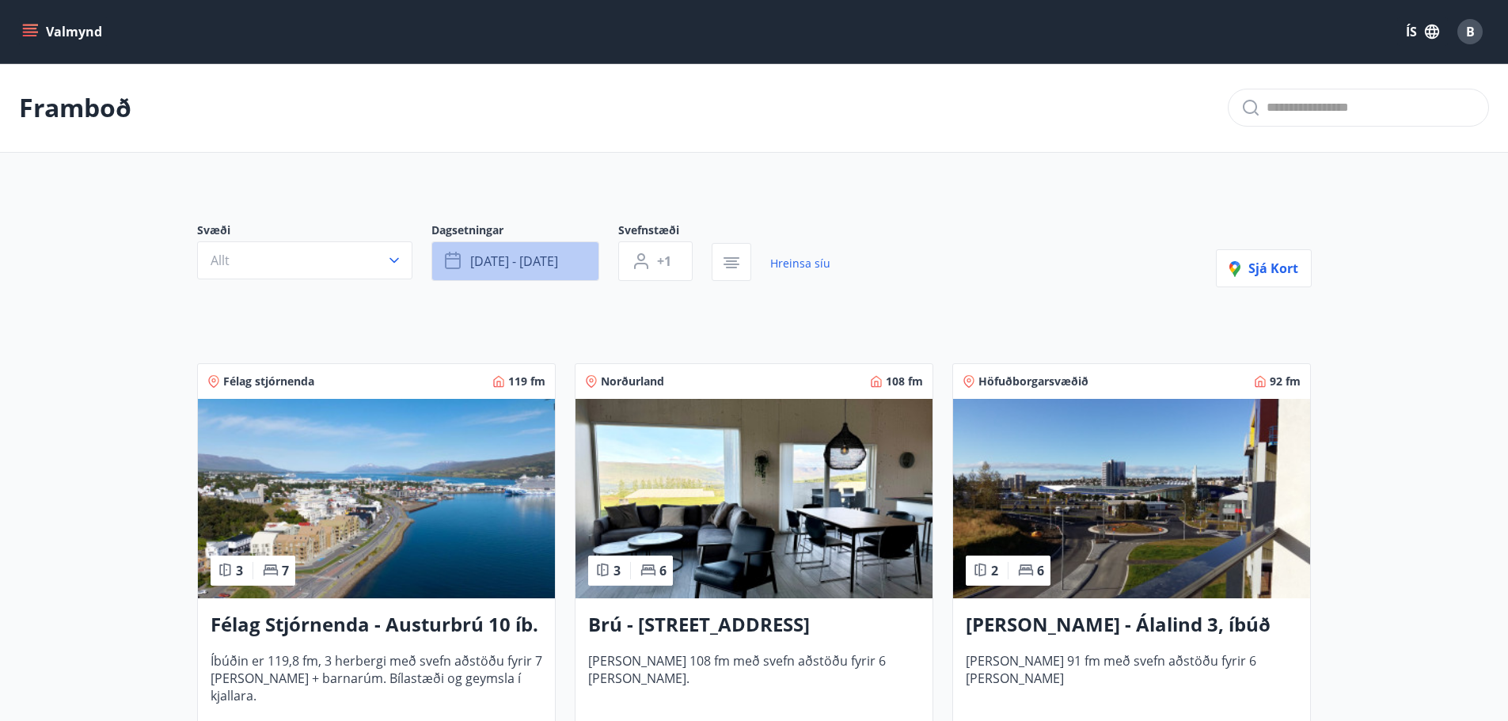
click at [550, 262] on span "okt 30 - nóv 02" at bounding box center [514, 261] width 88 height 17
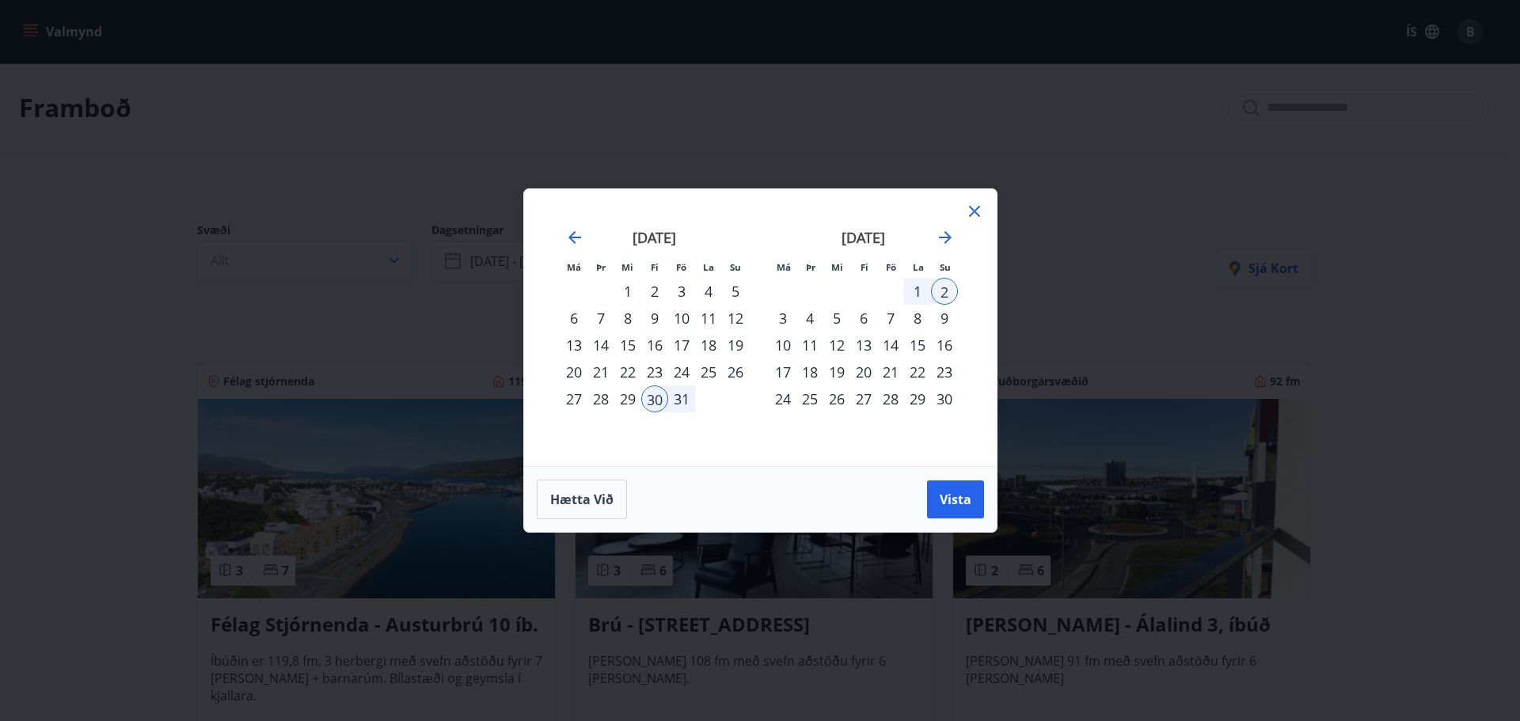
click at [684, 401] on div "31" at bounding box center [681, 398] width 27 height 27
click at [952, 492] on span "Vista" at bounding box center [956, 499] width 32 height 17
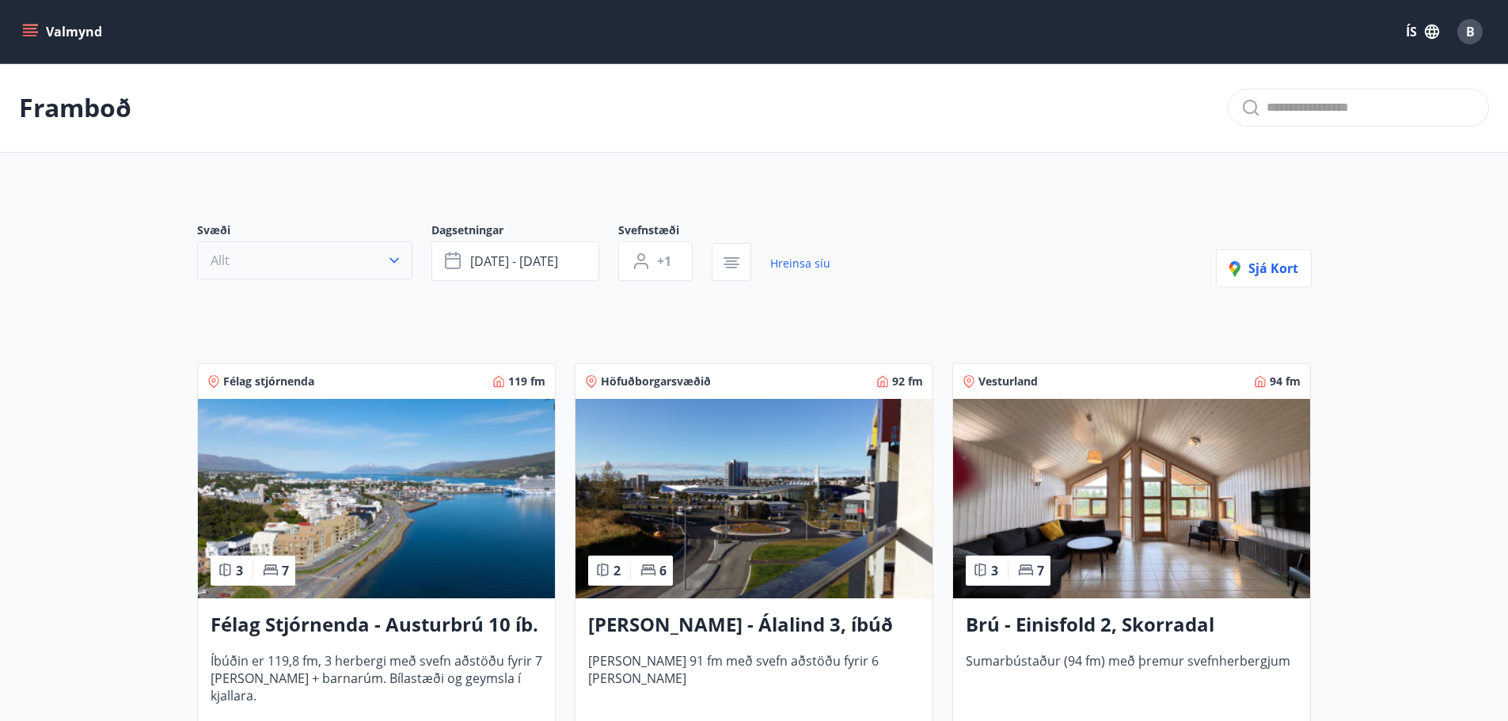
click at [351, 256] on button "Allt" at bounding box center [304, 260] width 215 height 38
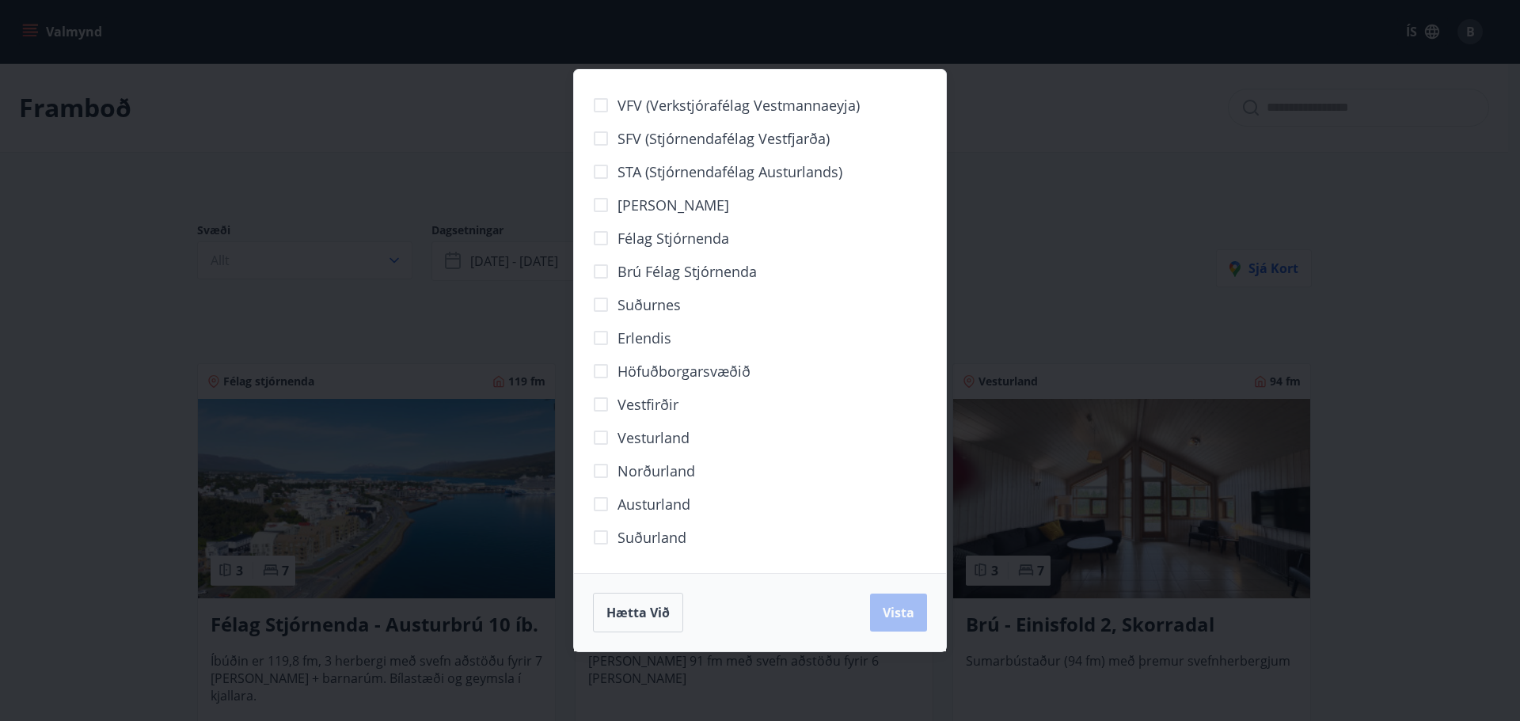
click at [647, 467] on span "Norðurland" at bounding box center [656, 471] width 78 height 21
click at [883, 611] on span "Vista" at bounding box center [899, 612] width 32 height 17
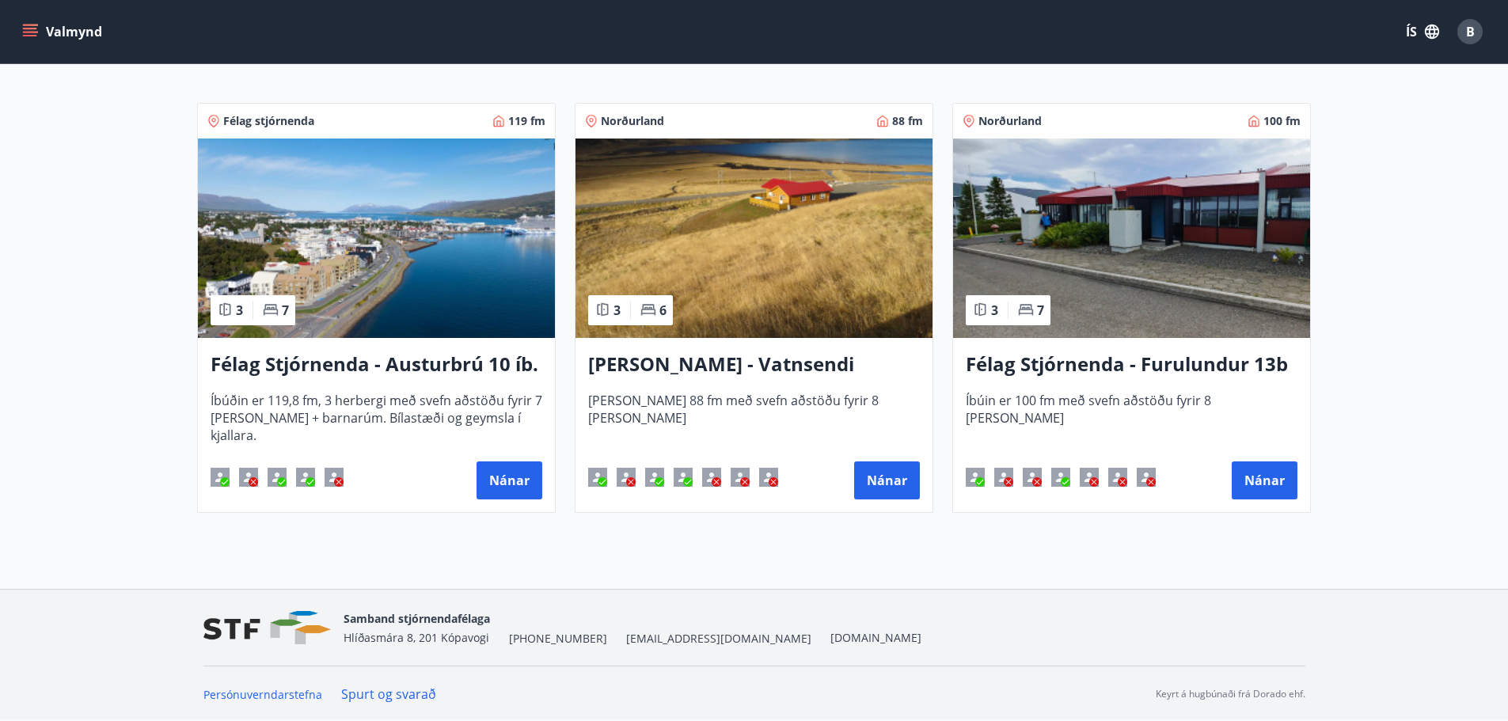
scroll to position [299, 0]
click at [1266, 484] on button "Nánar" at bounding box center [1265, 480] width 66 height 38
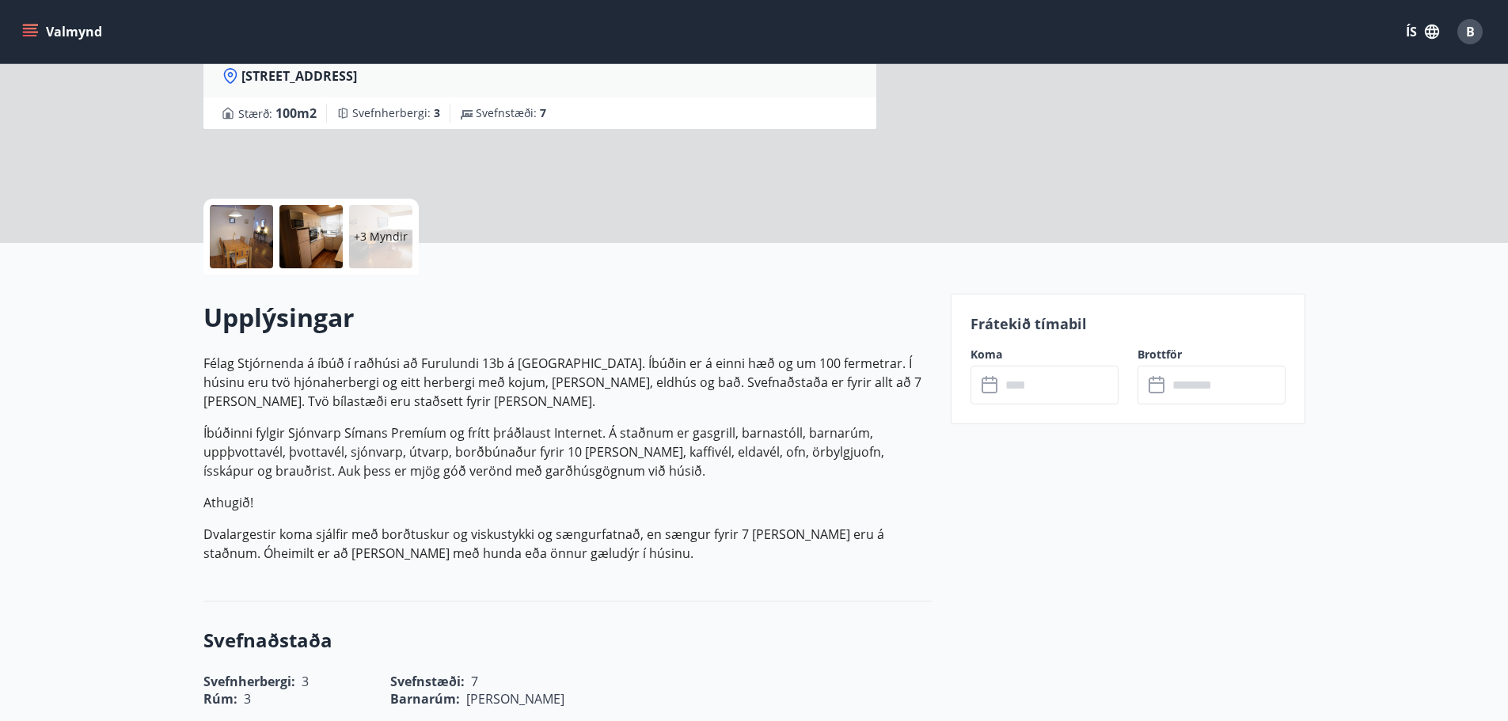
scroll to position [237, 0]
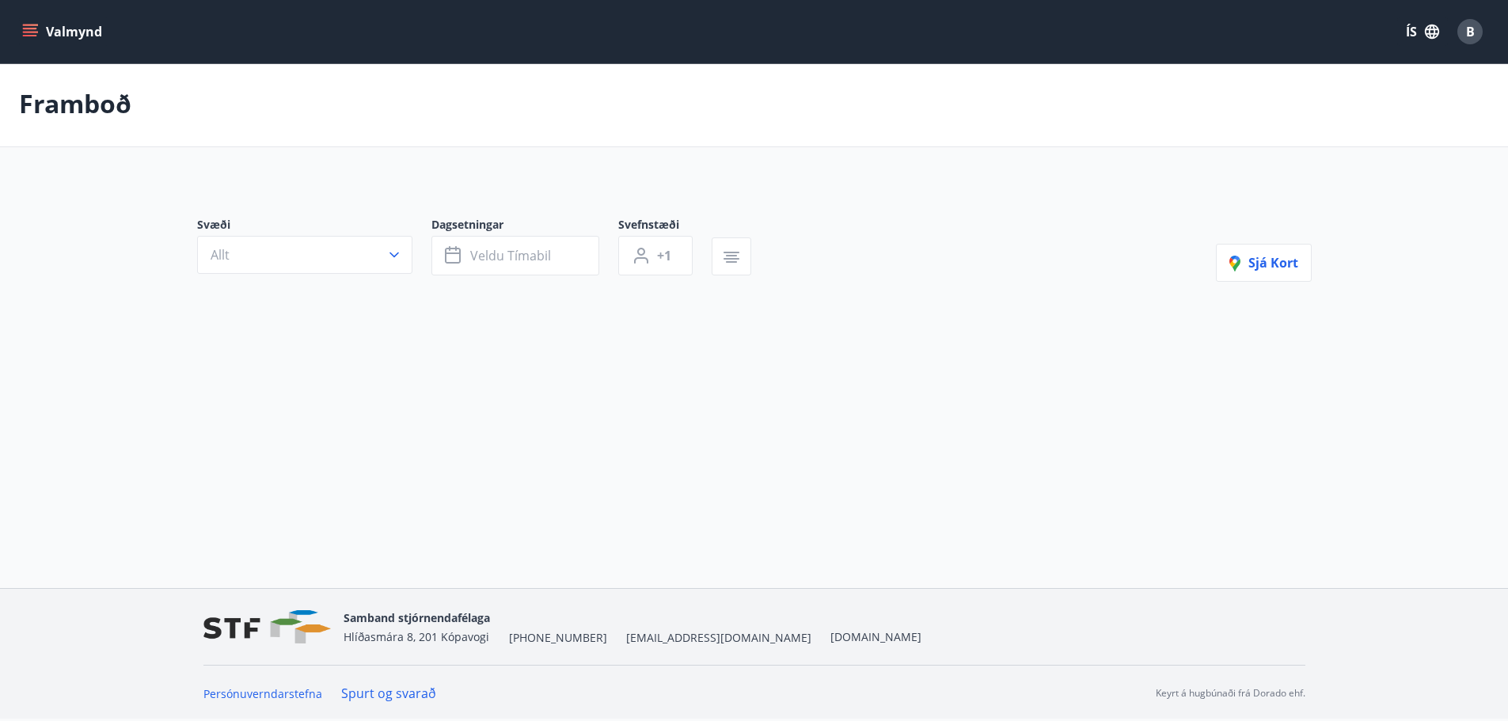
scroll to position [2, 0]
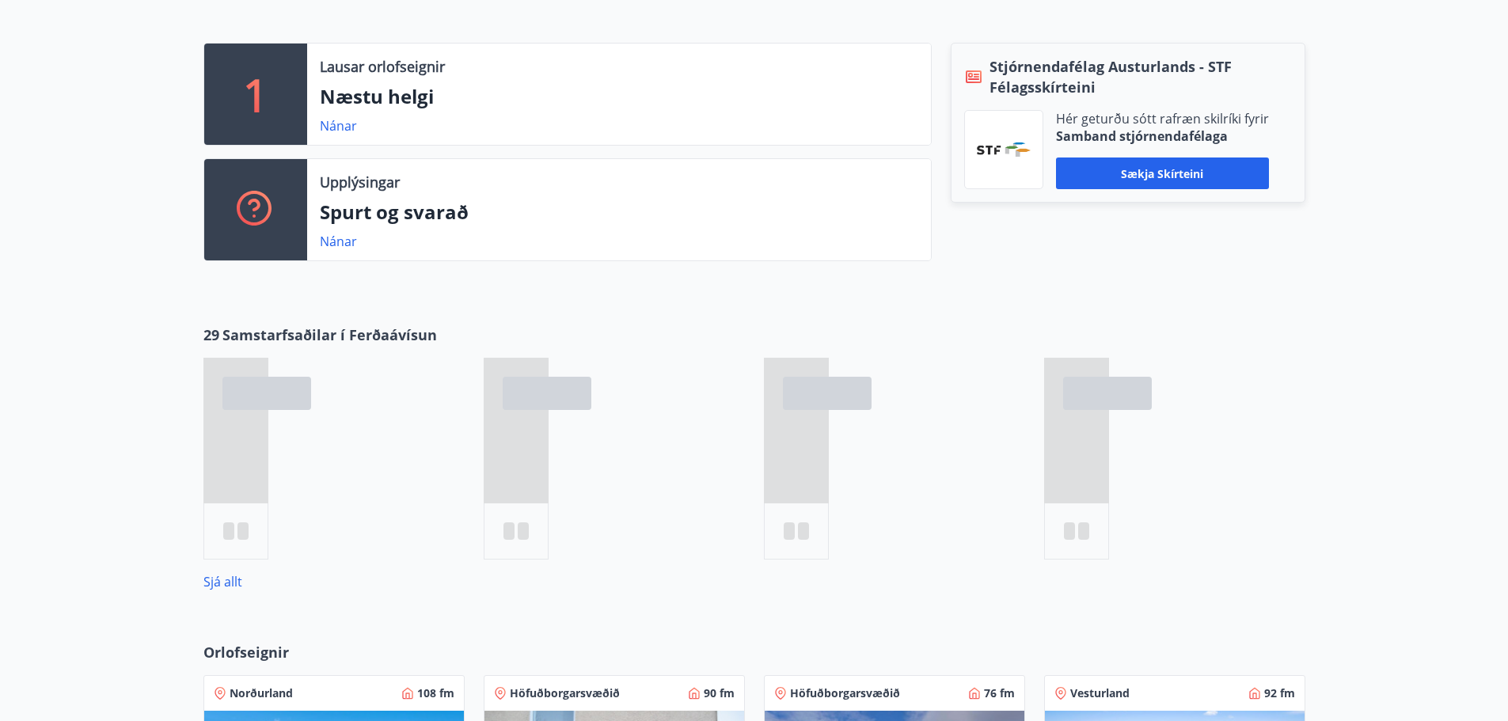
scroll to position [633, 0]
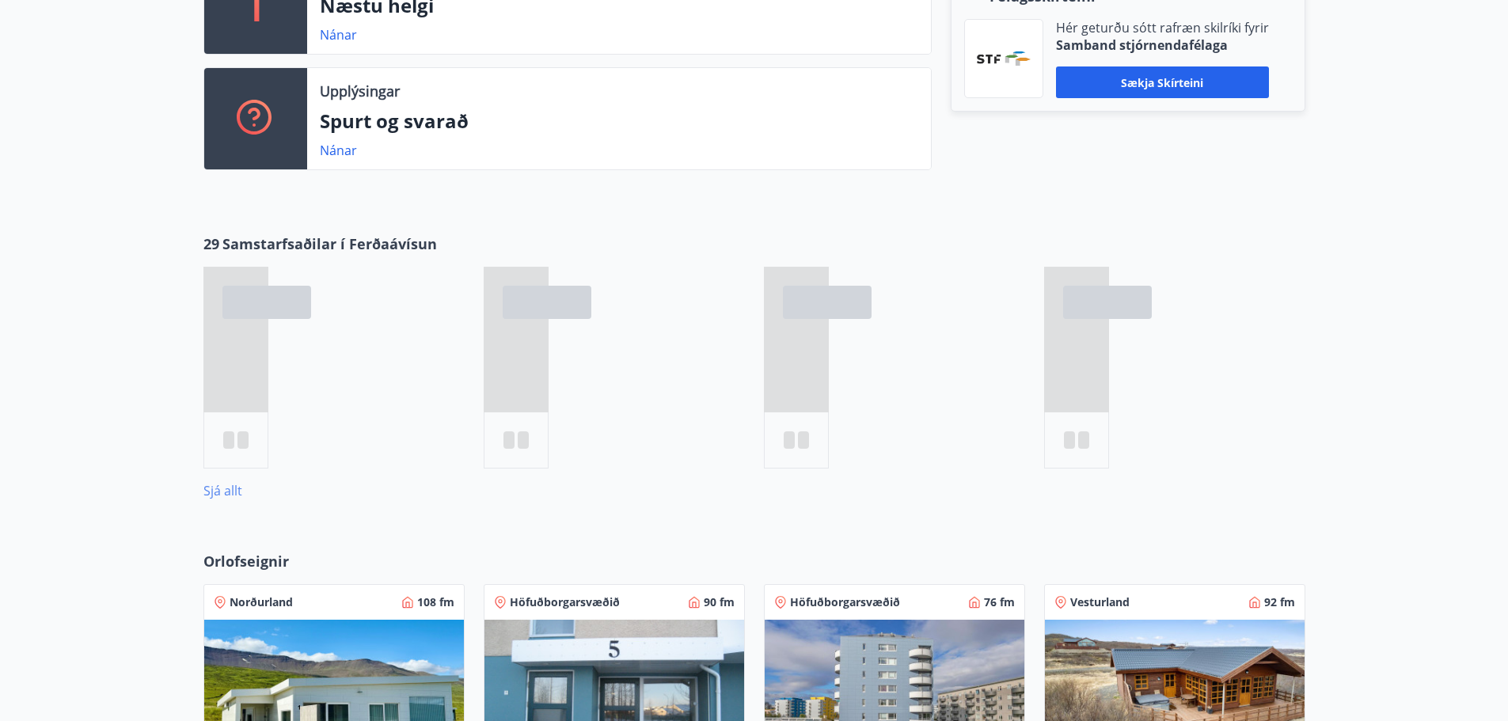
click at [218, 491] on link "Sjá allt" at bounding box center [222, 490] width 39 height 17
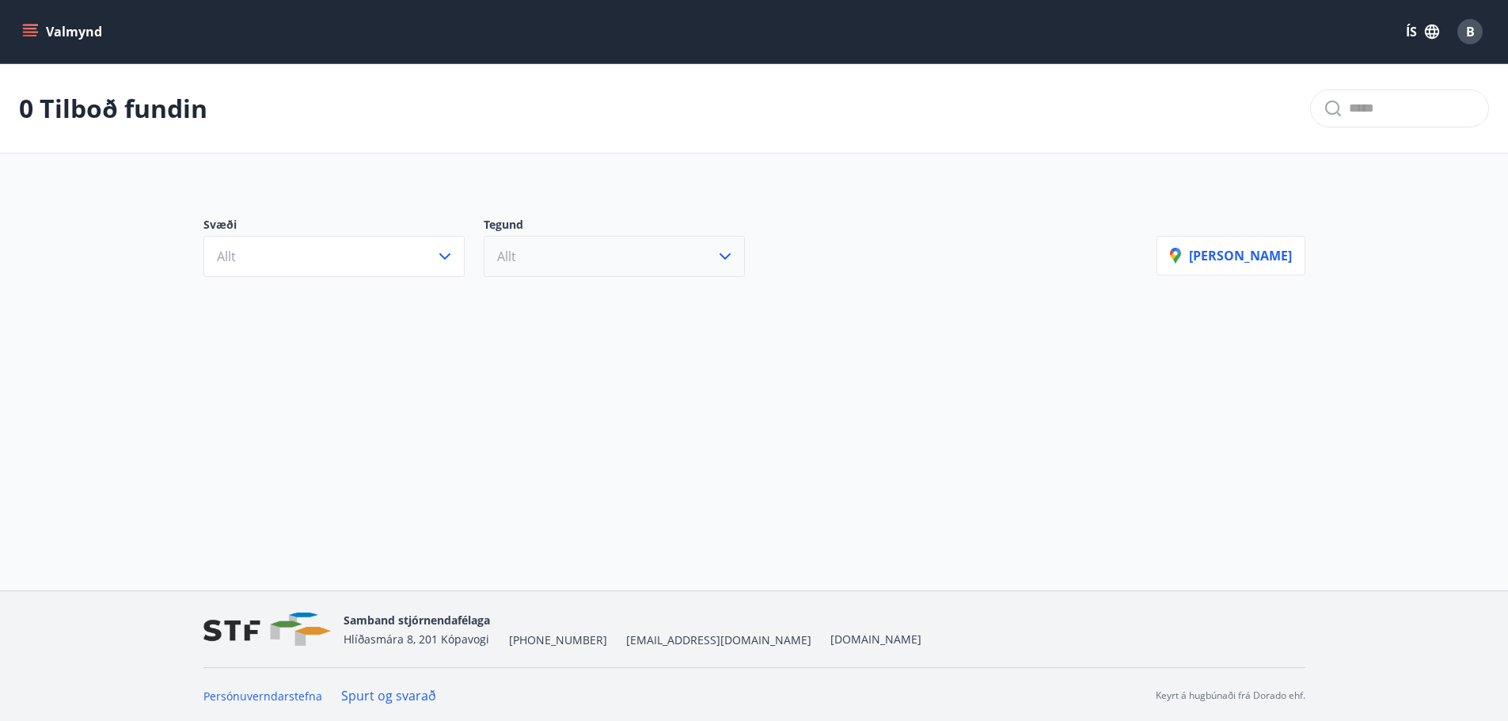
click at [568, 255] on button "Allt" at bounding box center [614, 256] width 261 height 41
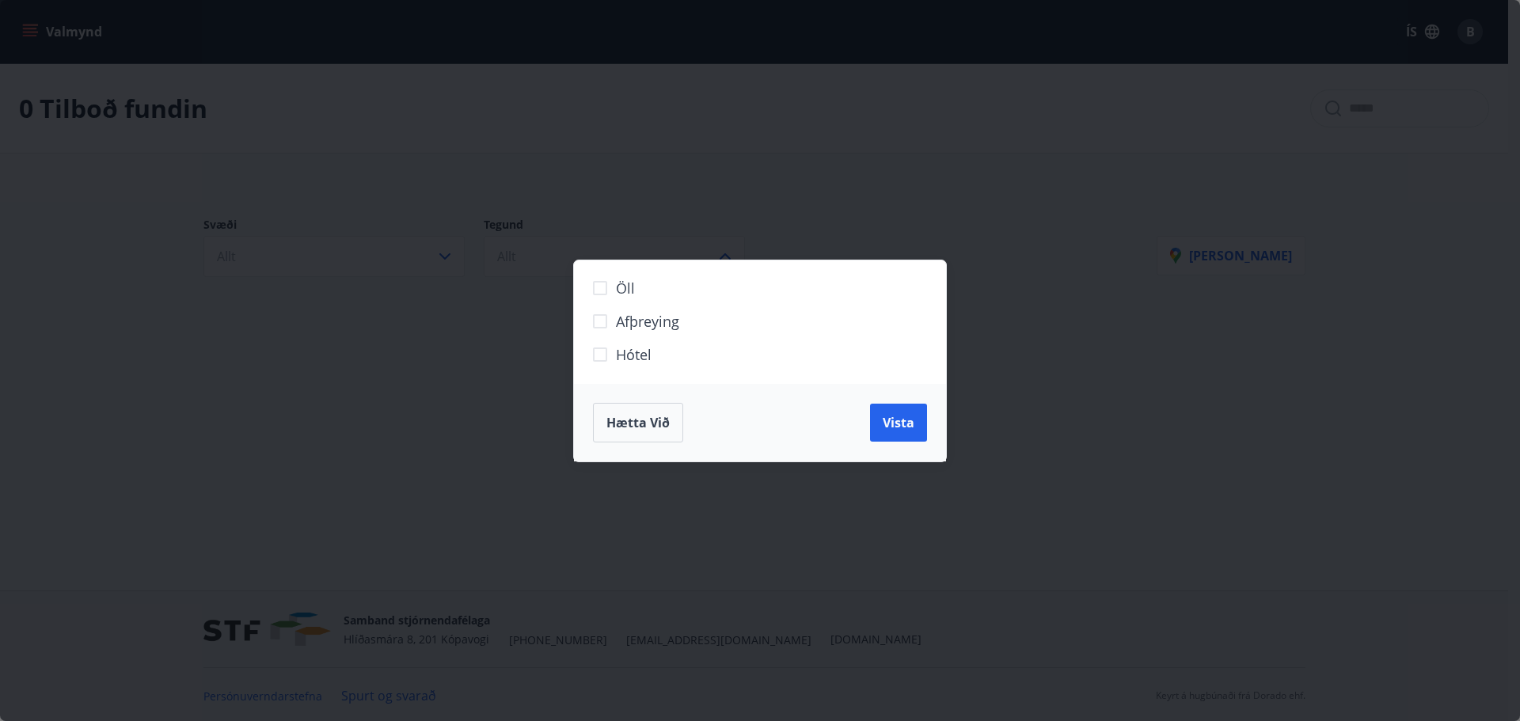
click at [631, 358] on span "Hótel" at bounding box center [634, 354] width 36 height 21
click at [918, 427] on button "Vista" at bounding box center [898, 423] width 57 height 38
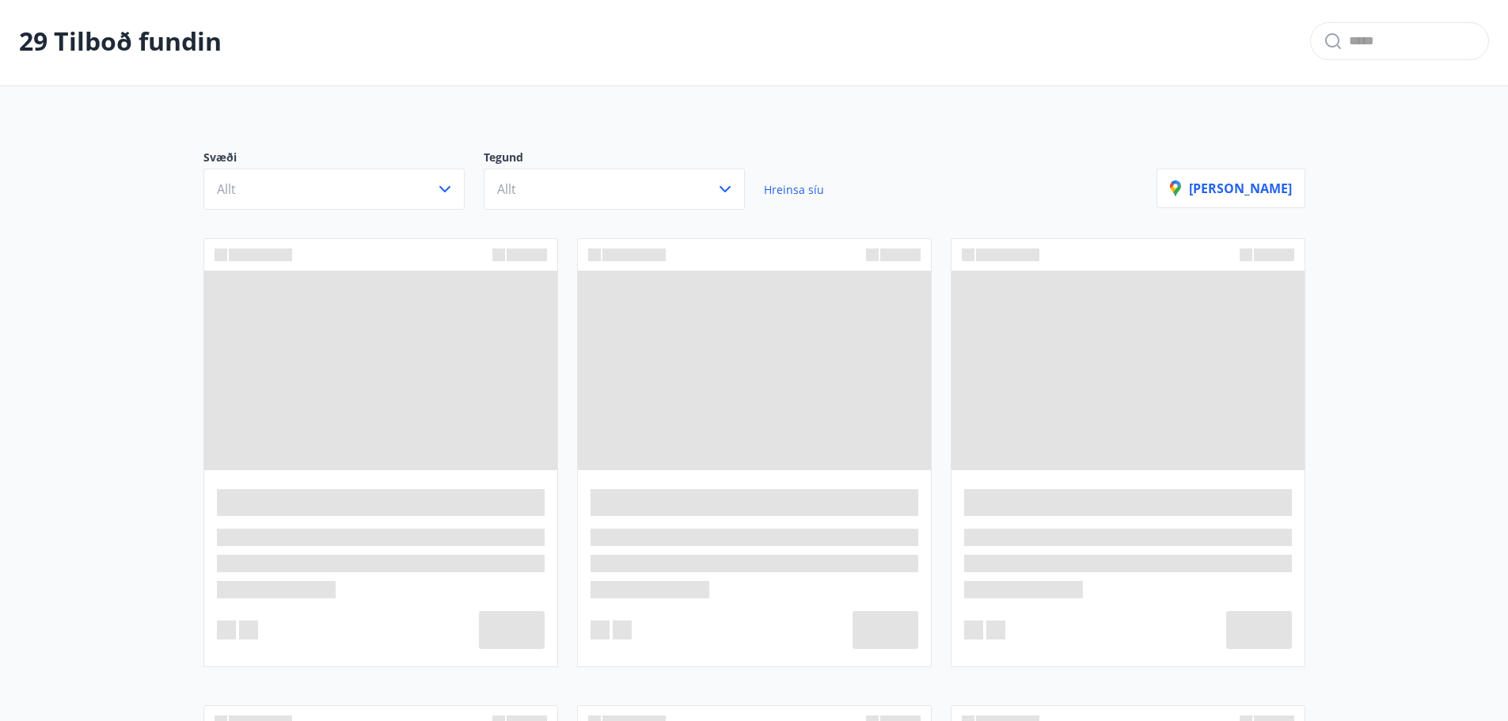
scroll to position [158, 0]
